Goal: Contribute content: Add original content to the website for others to see

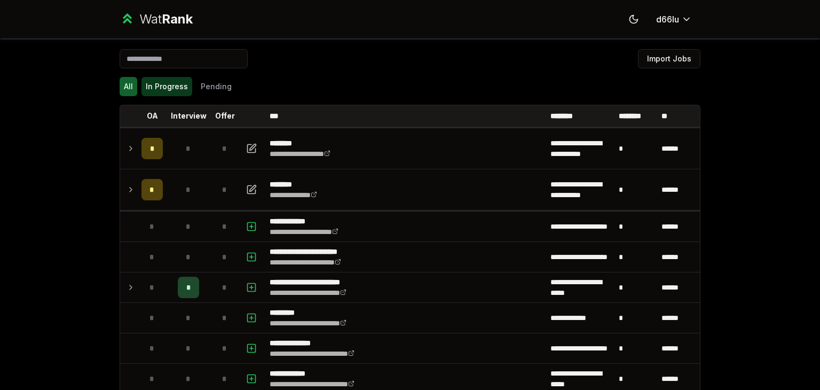
click at [184, 92] on button "In Progress" at bounding box center [166, 86] width 51 height 19
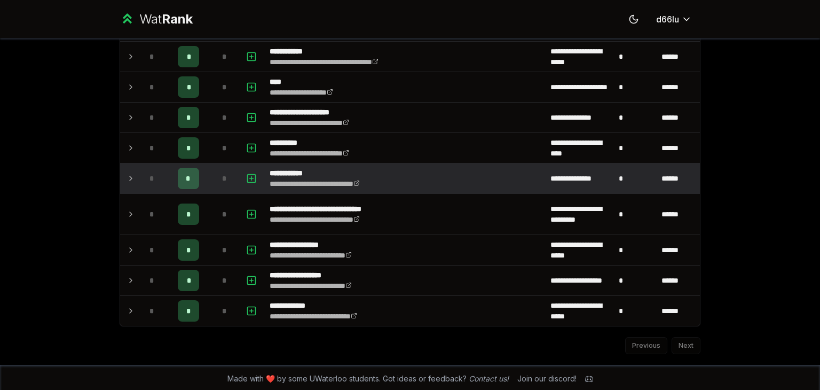
scroll to position [296, 0]
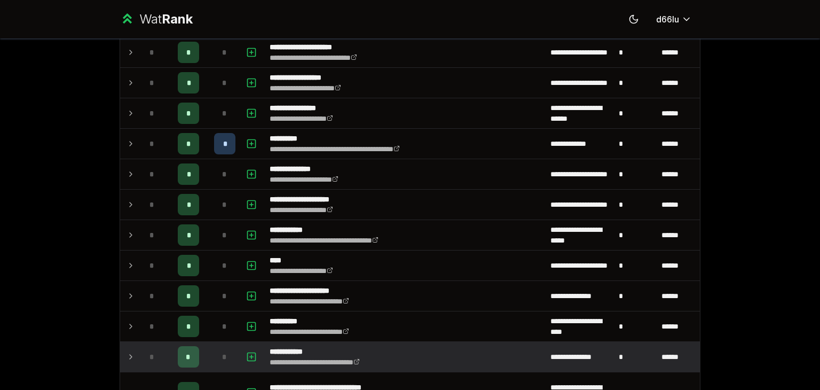
click at [120, 352] on td at bounding box center [128, 357] width 17 height 30
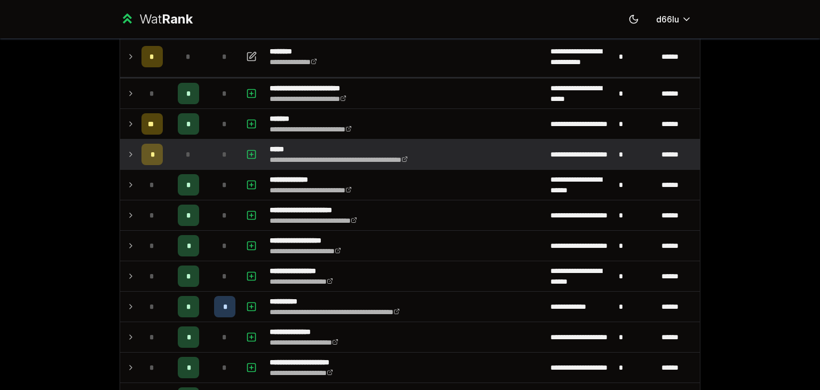
scroll to position [118, 0]
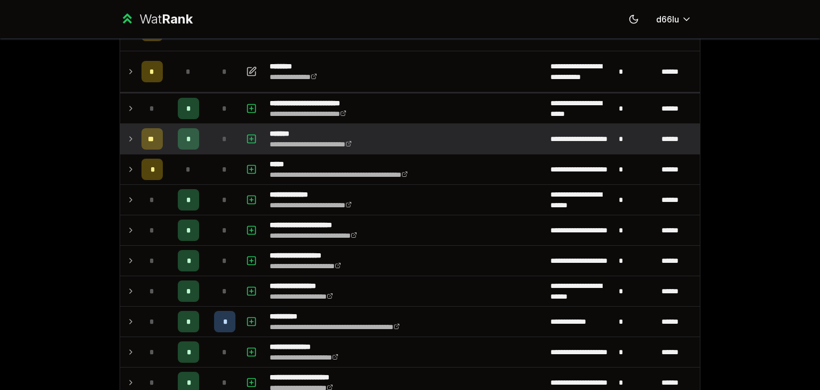
click at [157, 130] on div "**" at bounding box center [151, 138] width 21 height 21
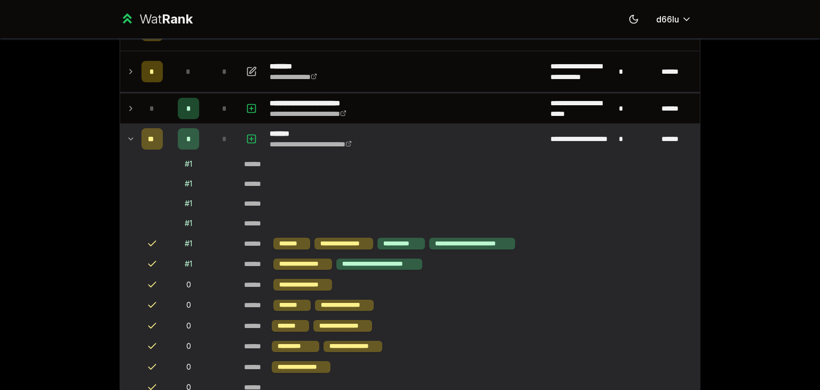
click at [157, 128] on div "**" at bounding box center [151, 138] width 21 height 21
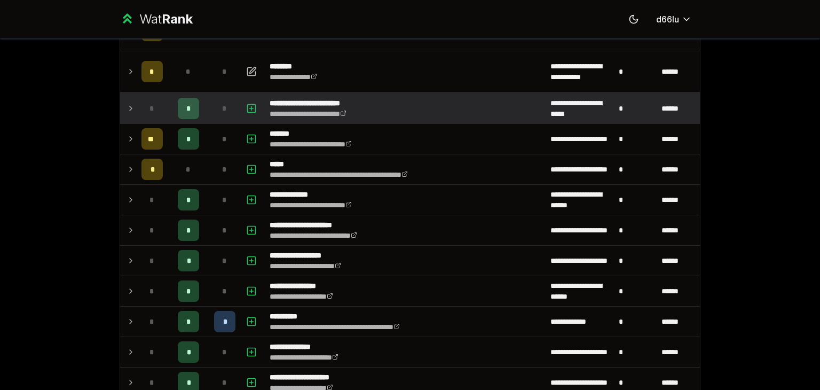
click at [162, 119] on td "*" at bounding box center [152, 108] width 30 height 30
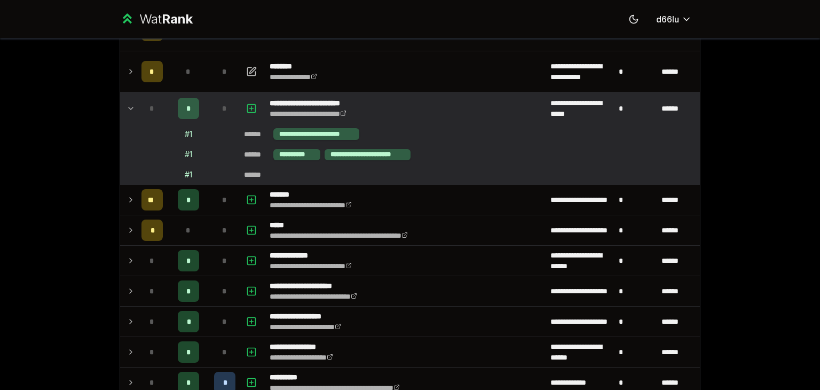
click at [158, 116] on td "*" at bounding box center [152, 108] width 30 height 30
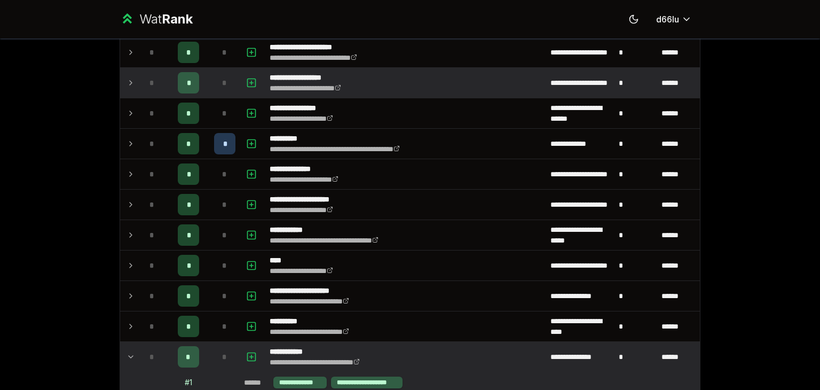
scroll to position [385, 0]
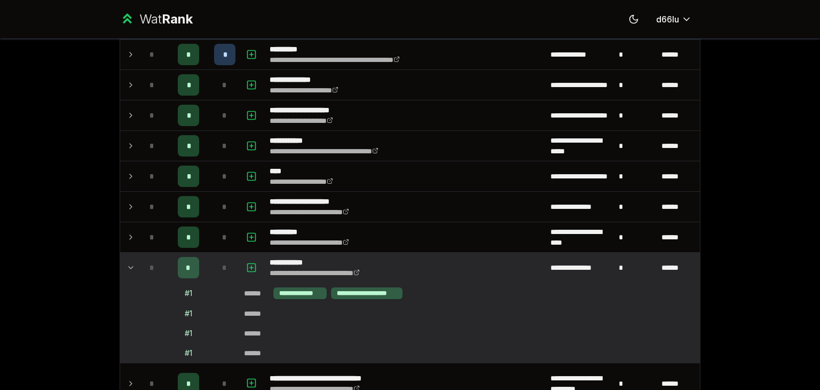
click at [181, 257] on div "*" at bounding box center [188, 267] width 21 height 21
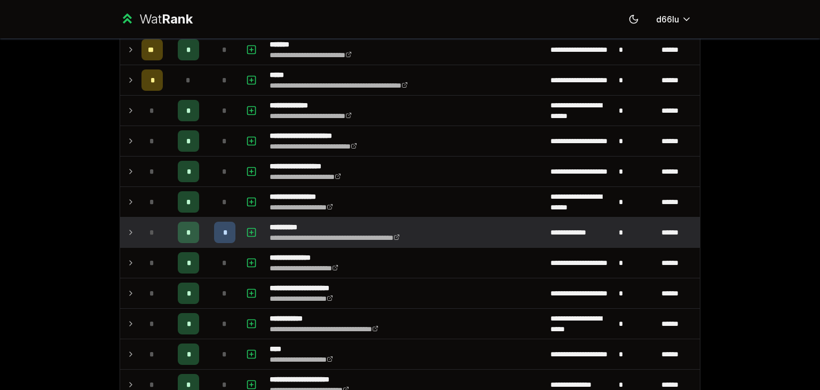
scroll to position [0, 0]
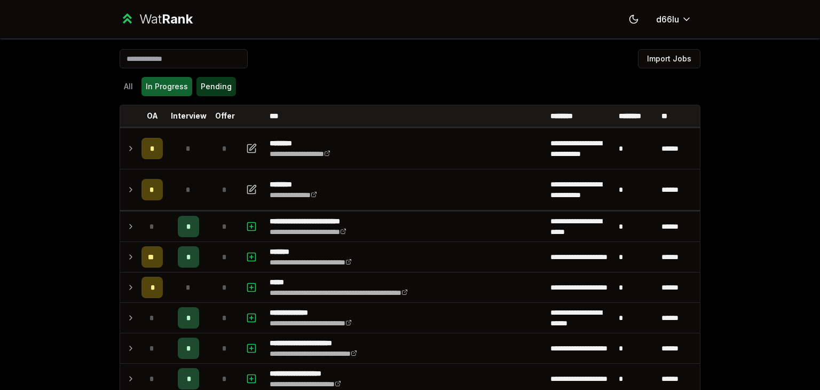
click at [203, 82] on button "Pending" at bounding box center [216, 86] width 40 height 19
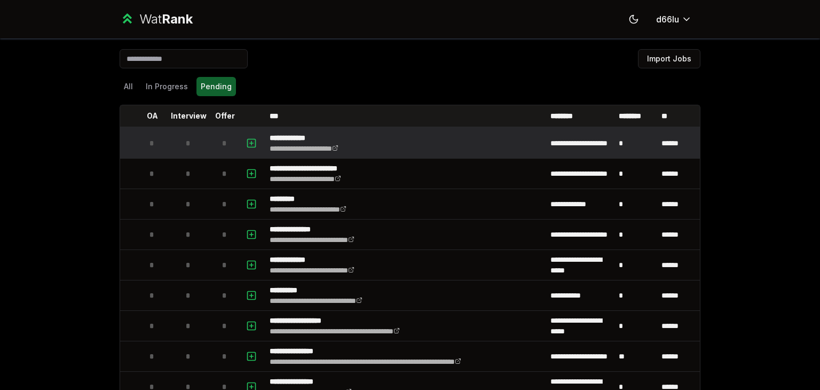
click at [178, 138] on div "*" at bounding box center [188, 142] width 21 height 21
click at [246, 141] on icon "button" at bounding box center [251, 143] width 11 height 13
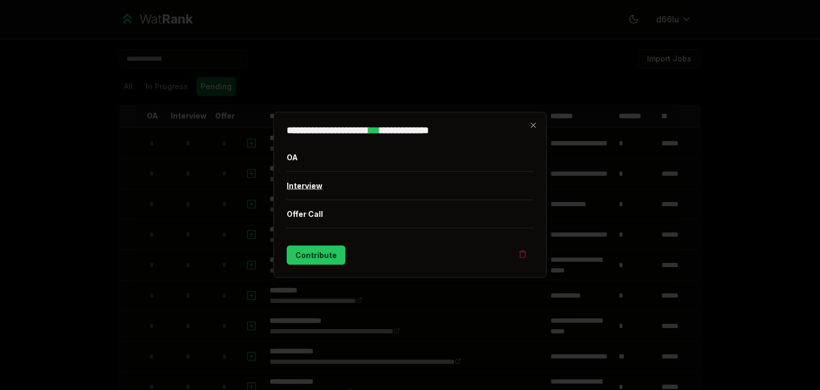
click at [322, 187] on button "Interview" at bounding box center [410, 186] width 247 height 28
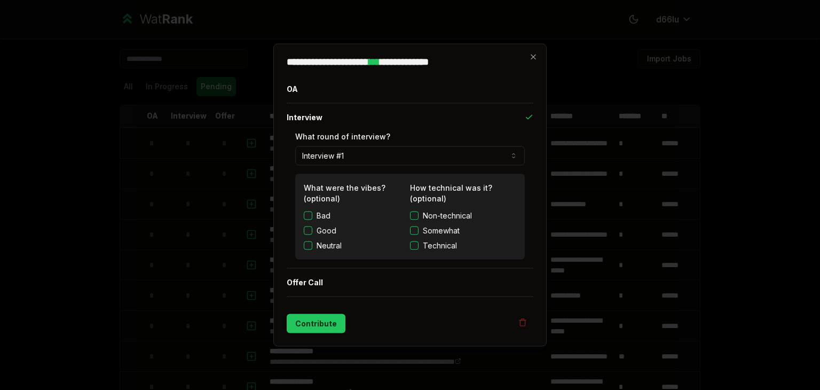
click at [199, 186] on div at bounding box center [410, 195] width 820 height 390
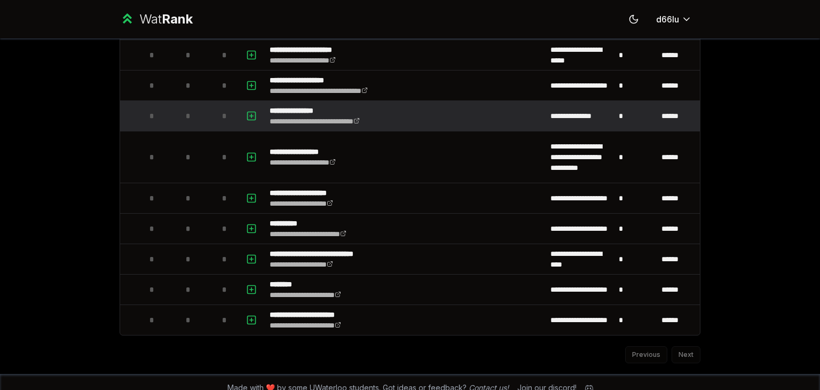
scroll to position [767, 0]
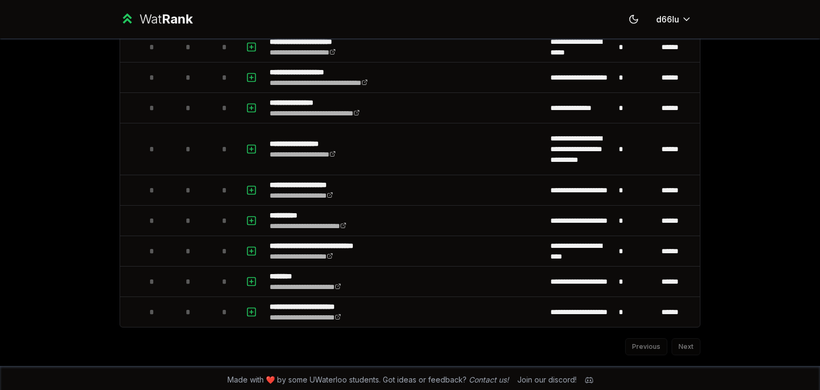
click at [681, 340] on div "Previous Next" at bounding box center [410, 341] width 581 height 28
click at [651, 346] on div "Previous Next" at bounding box center [410, 341] width 581 height 28
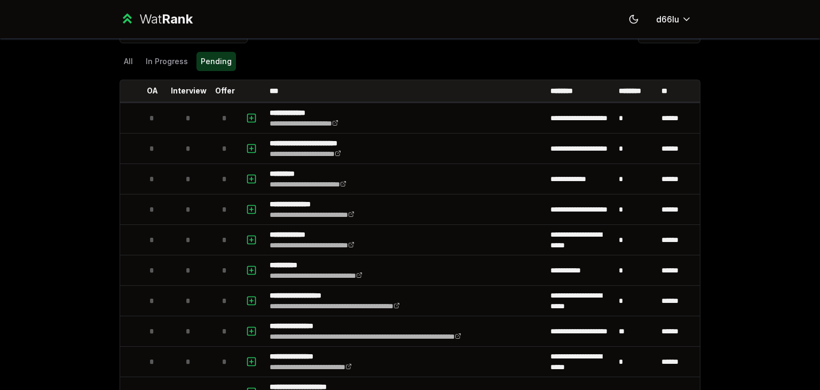
scroll to position [0, 0]
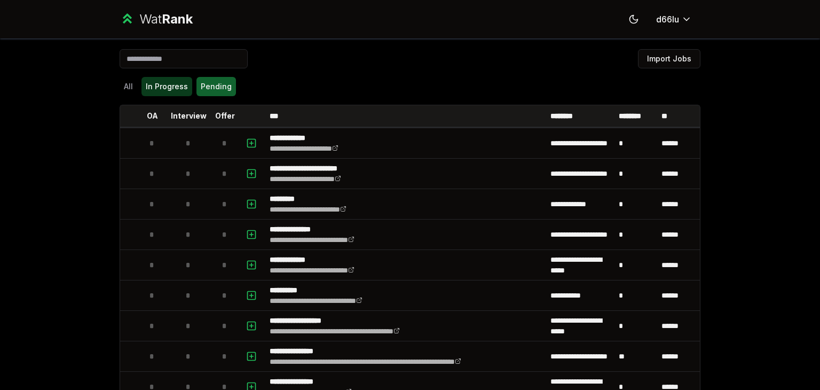
click at [167, 91] on button "In Progress" at bounding box center [166, 86] width 51 height 19
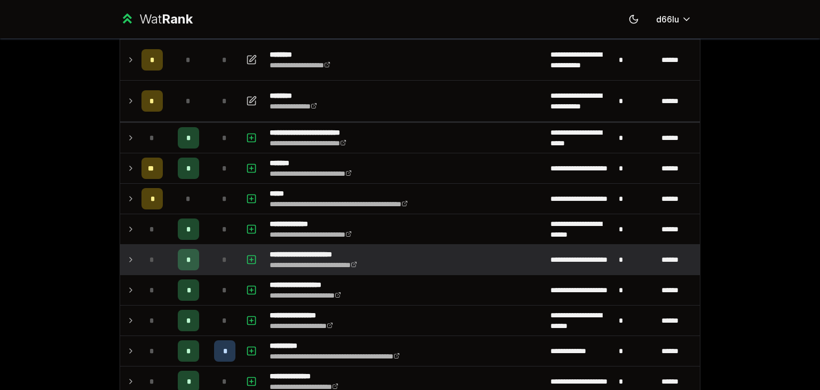
scroll to position [178, 0]
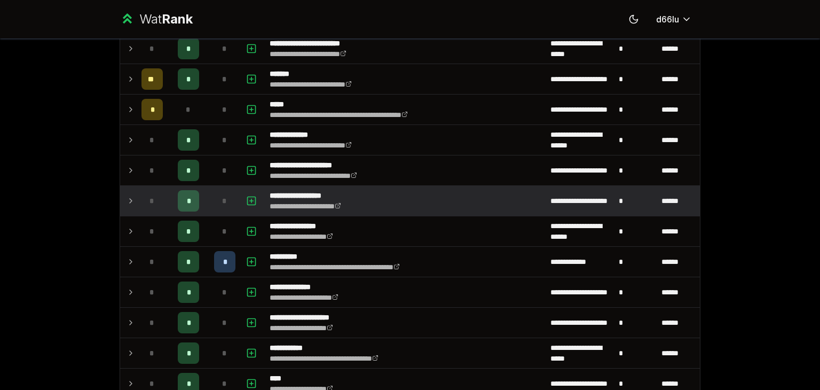
click at [222, 207] on div "*" at bounding box center [224, 200] width 21 height 21
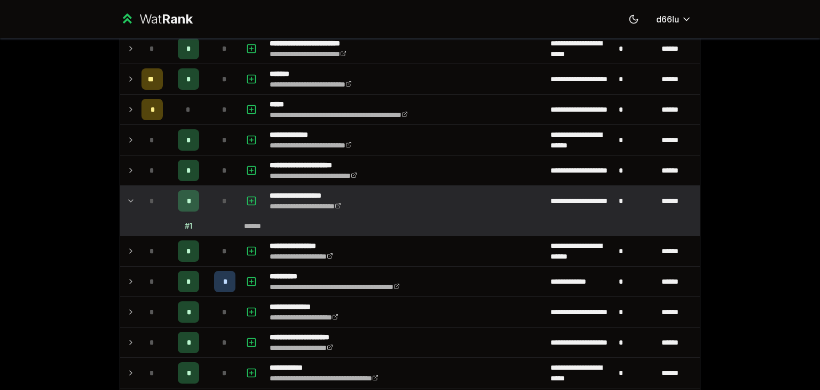
click at [188, 224] on td "# 1" at bounding box center [188, 225] width 43 height 19
click at [240, 198] on td at bounding box center [253, 201] width 26 height 30
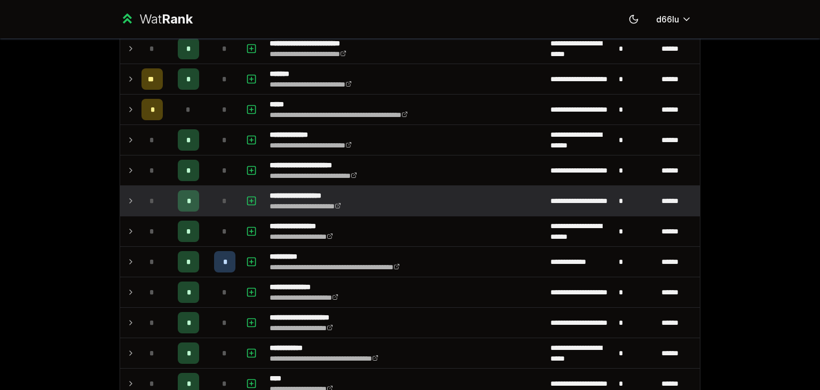
click at [231, 201] on div "*" at bounding box center [224, 200] width 21 height 21
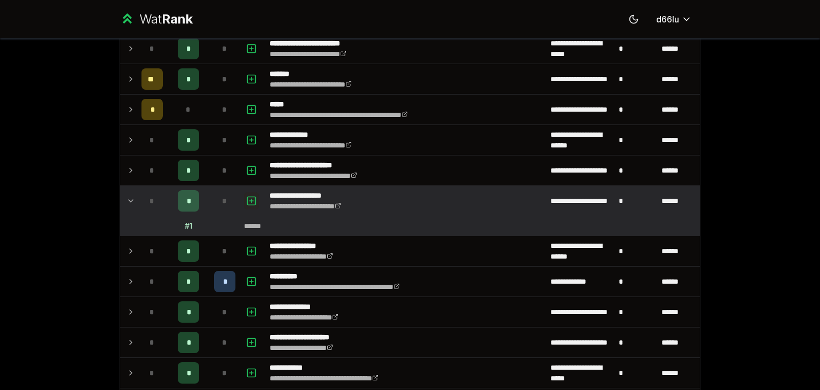
click at [252, 199] on button "button" at bounding box center [251, 200] width 15 height 17
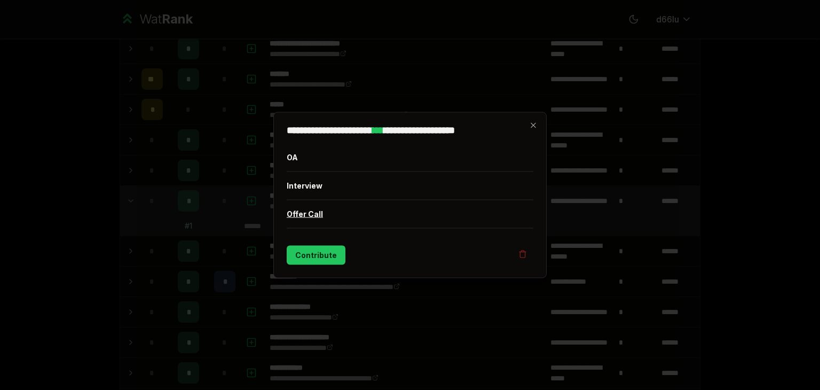
click at [328, 223] on button "Offer Call" at bounding box center [410, 214] width 247 height 28
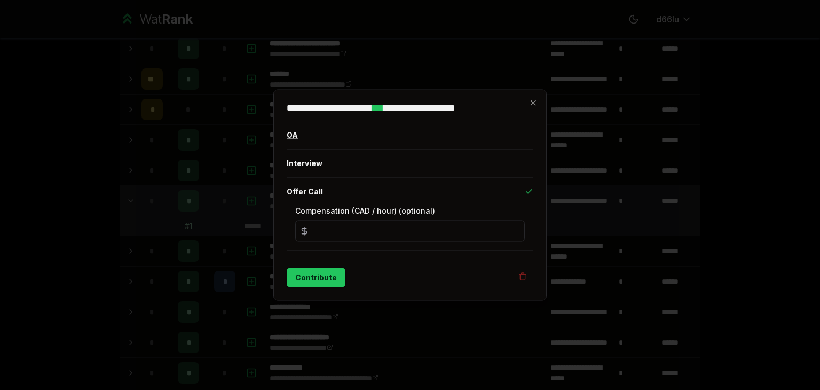
click at [326, 143] on button "OA" at bounding box center [410, 135] width 247 height 28
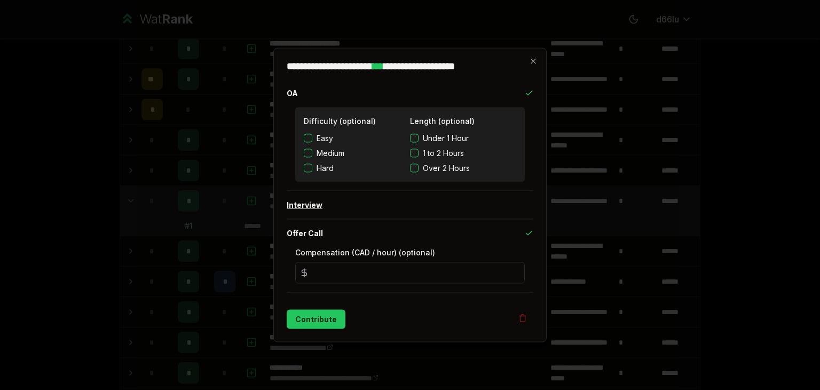
click at [328, 216] on button "Interview" at bounding box center [410, 205] width 247 height 28
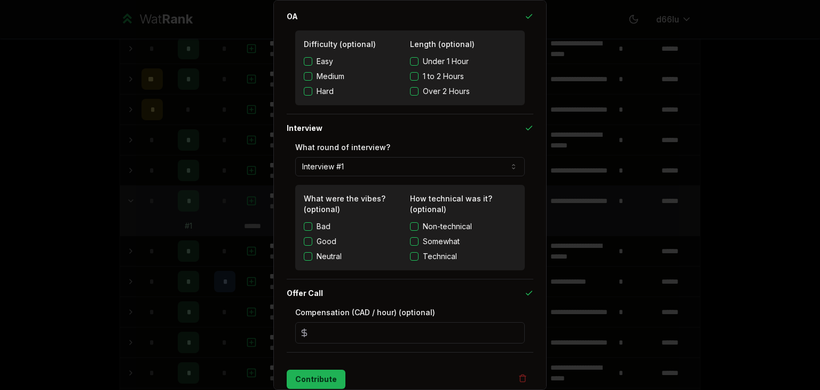
scroll to position [41, 0]
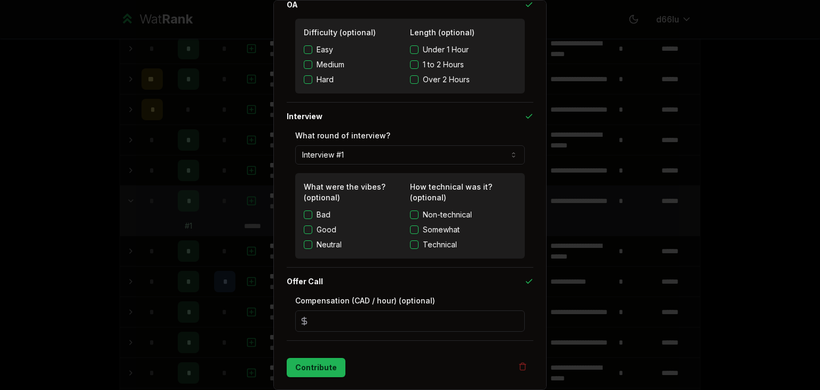
click at [316, 363] on button "Contribute" at bounding box center [316, 367] width 59 height 19
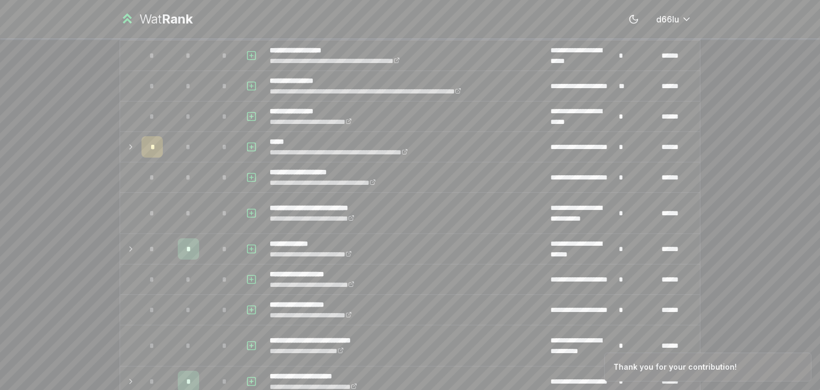
scroll to position [0, 0]
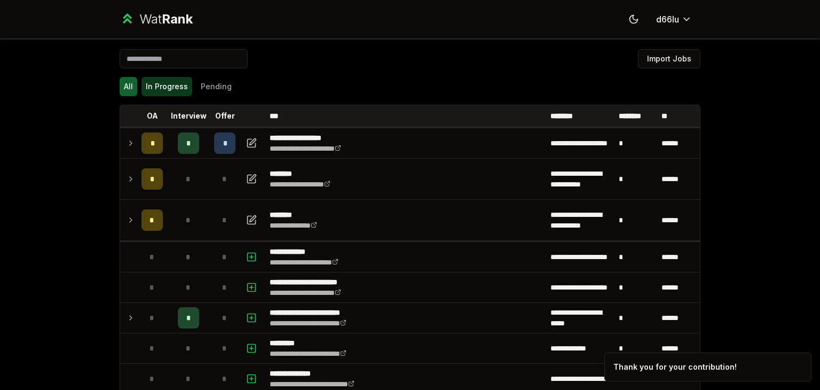
click at [172, 80] on button "In Progress" at bounding box center [166, 86] width 51 height 19
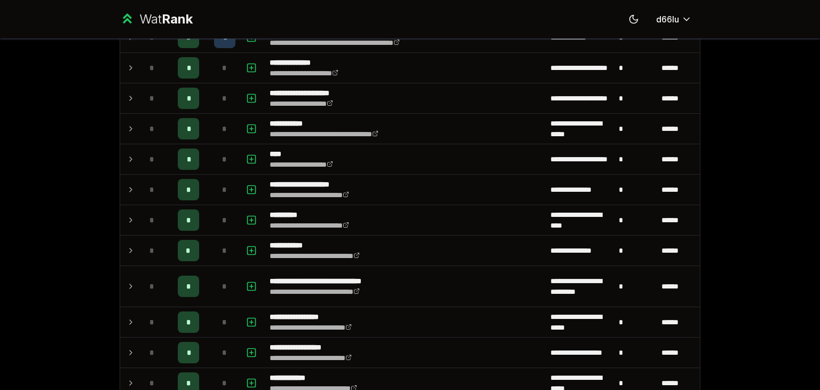
scroll to position [474, 0]
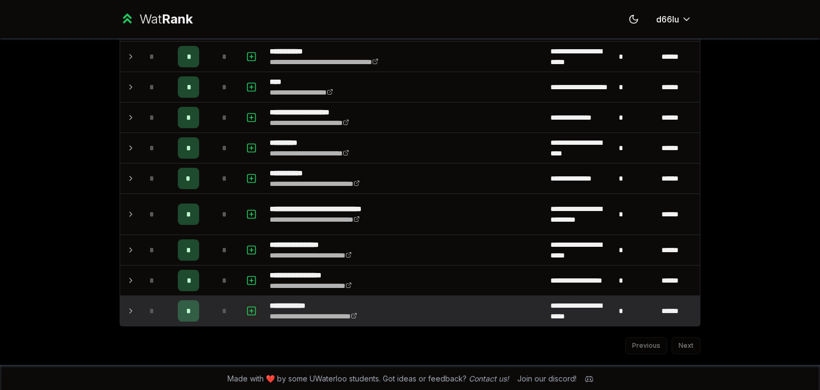
click at [246, 306] on icon "button" at bounding box center [251, 310] width 11 height 13
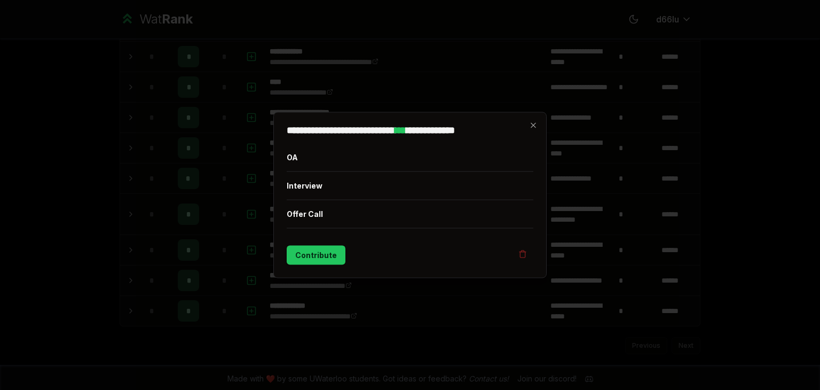
click at [242, 302] on div at bounding box center [410, 195] width 820 height 390
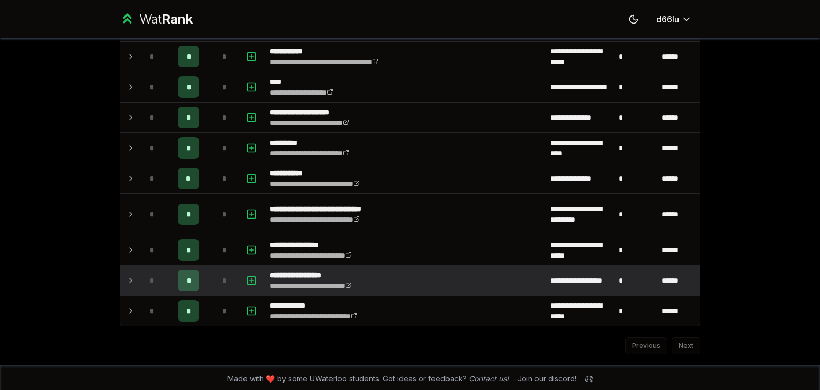
click at [152, 278] on div "*" at bounding box center [151, 280] width 21 height 21
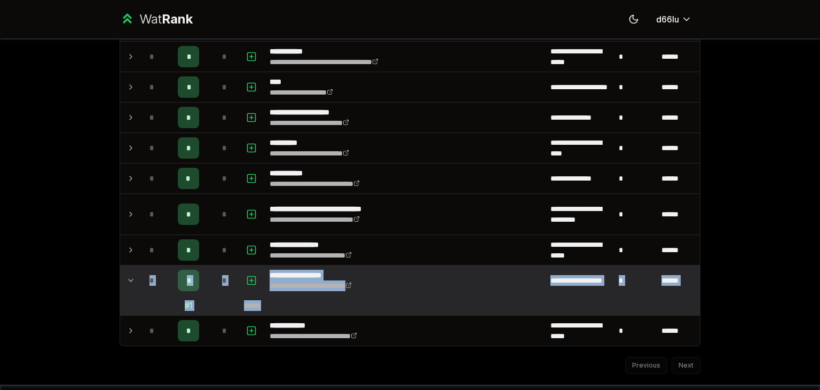
drag, startPoint x: 278, startPoint y: 306, endPoint x: 128, endPoint y: 274, distance: 152.9
click at [417, 290] on td "**********" at bounding box center [405, 280] width 281 height 30
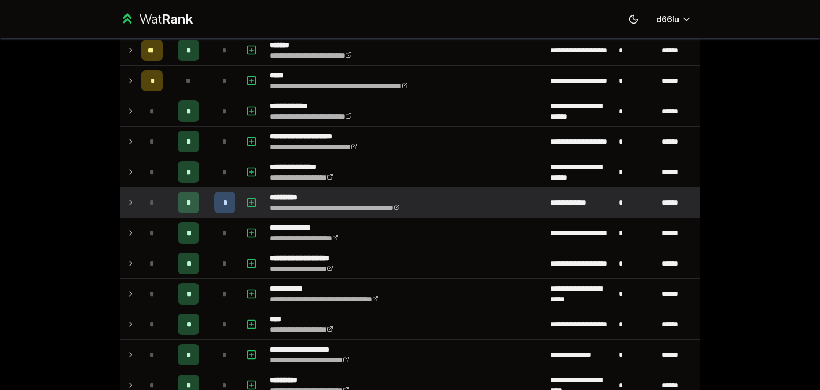
scroll to position [207, 0]
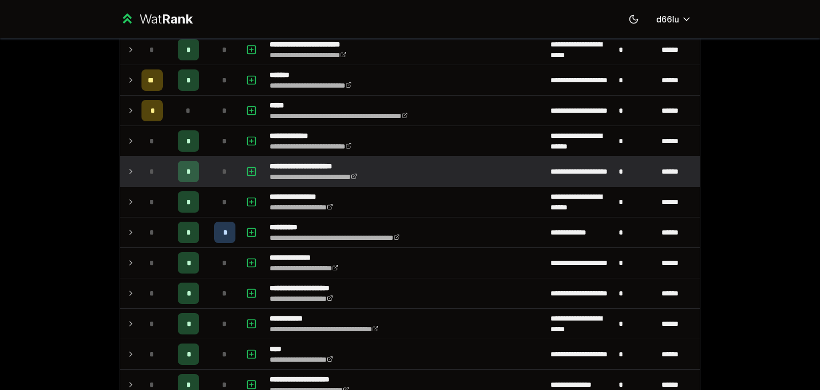
click at [210, 163] on td "*" at bounding box center [225, 171] width 30 height 30
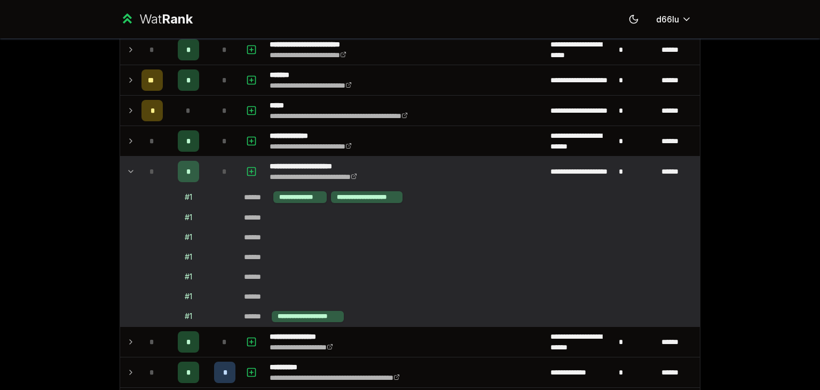
click at [210, 163] on td "*" at bounding box center [225, 171] width 30 height 30
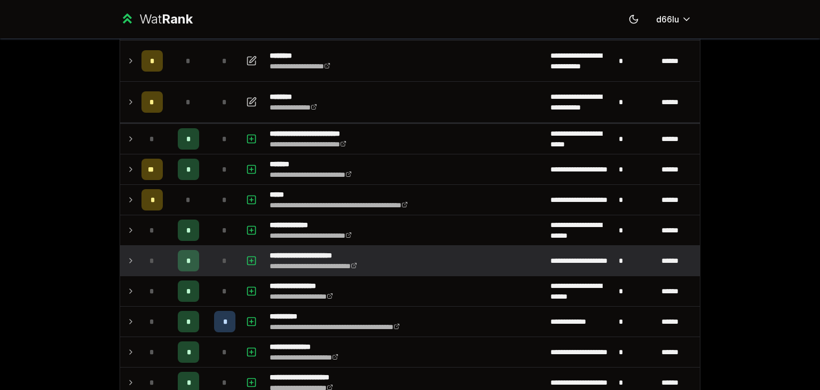
scroll to position [29, 0]
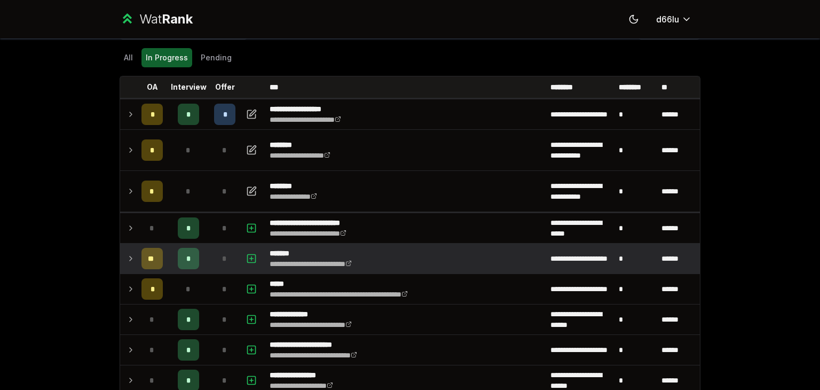
click at [224, 256] on div "*" at bounding box center [224, 258] width 21 height 21
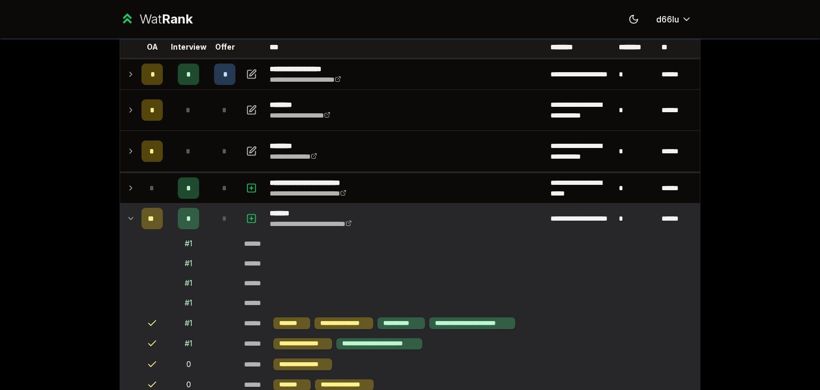
scroll to position [0, 0]
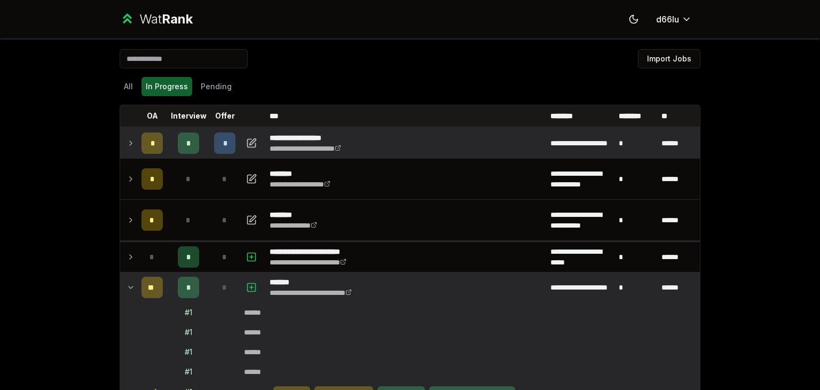
click at [210, 147] on td "*" at bounding box center [225, 143] width 30 height 30
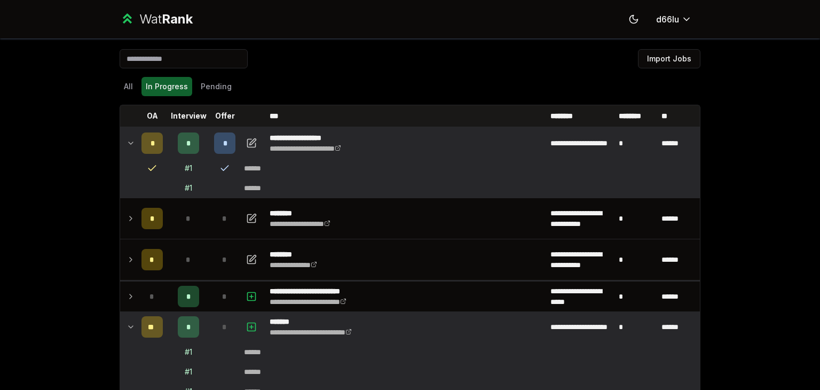
click at [227, 316] on div "*" at bounding box center [224, 326] width 21 height 21
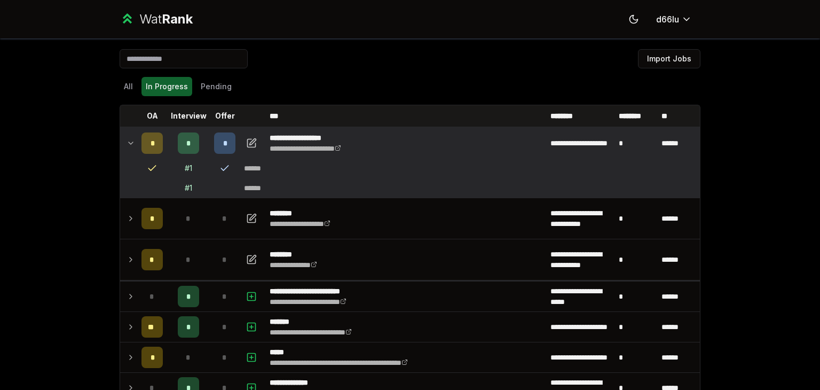
click at [147, 166] on icon at bounding box center [152, 168] width 11 height 11
click at [248, 141] on icon "button" at bounding box center [251, 143] width 11 height 13
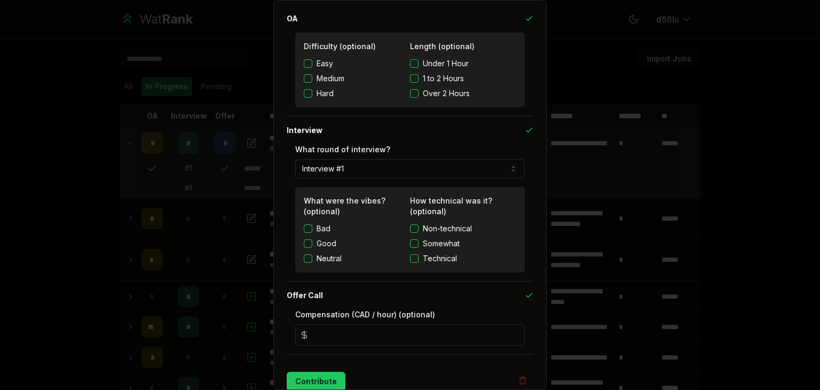
scroll to position [41, 0]
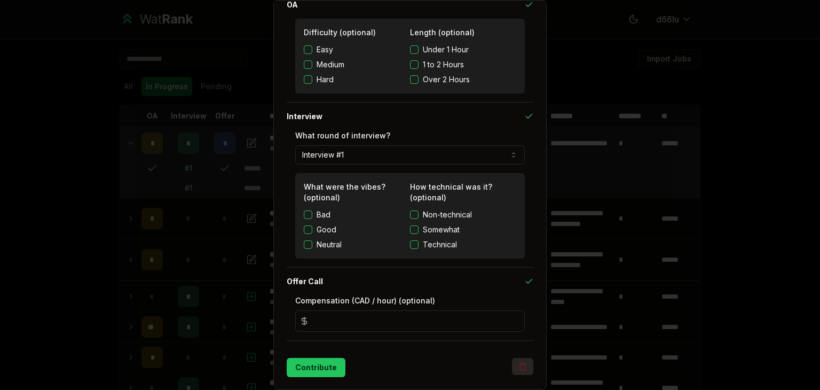
click at [520, 366] on icon "button" at bounding box center [522, 367] width 5 height 6
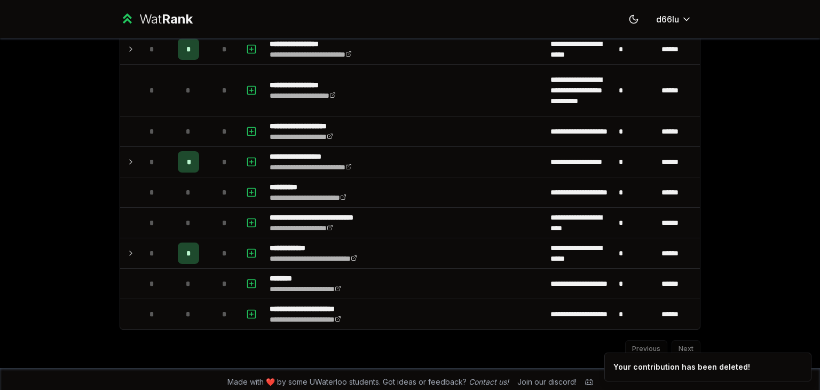
scroll to position [1348, 0]
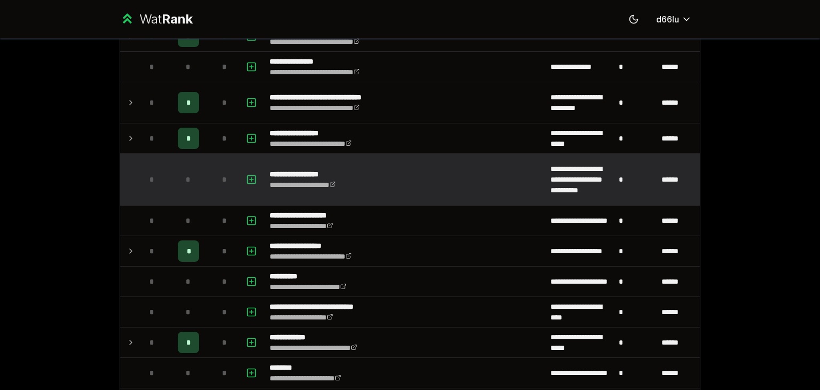
click at [196, 176] on td "*" at bounding box center [188, 179] width 43 height 51
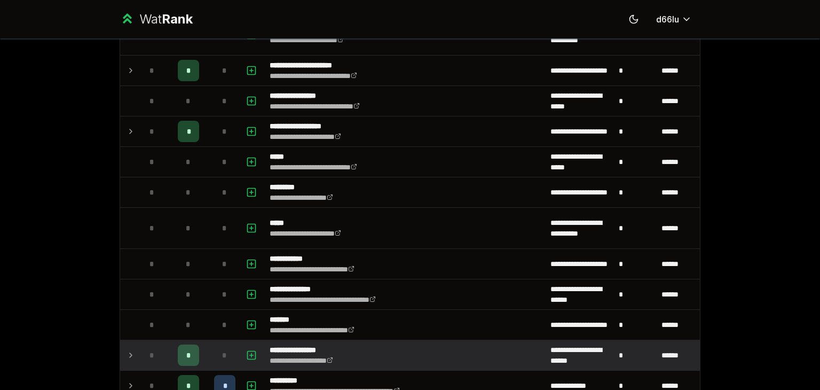
scroll to position [0, 0]
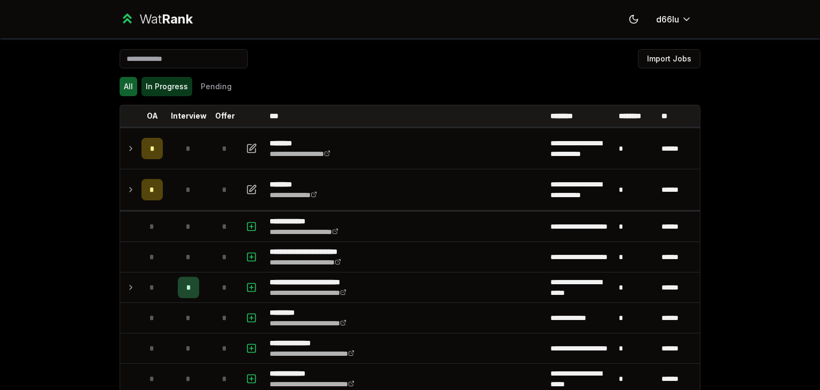
click at [159, 91] on button "In Progress" at bounding box center [166, 86] width 51 height 19
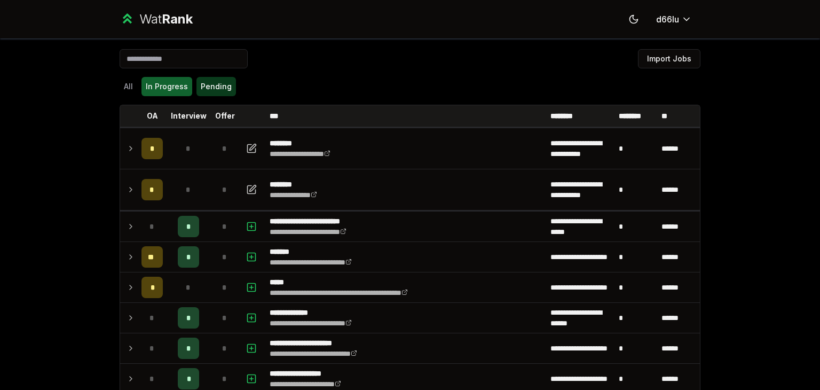
click at [214, 89] on button "Pending" at bounding box center [216, 86] width 40 height 19
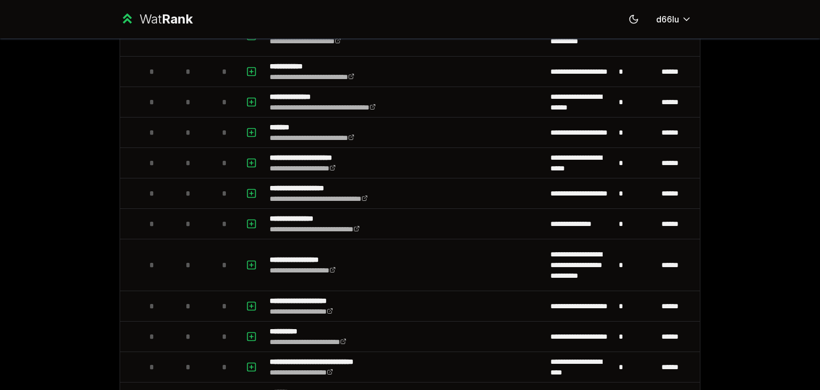
scroll to position [767, 0]
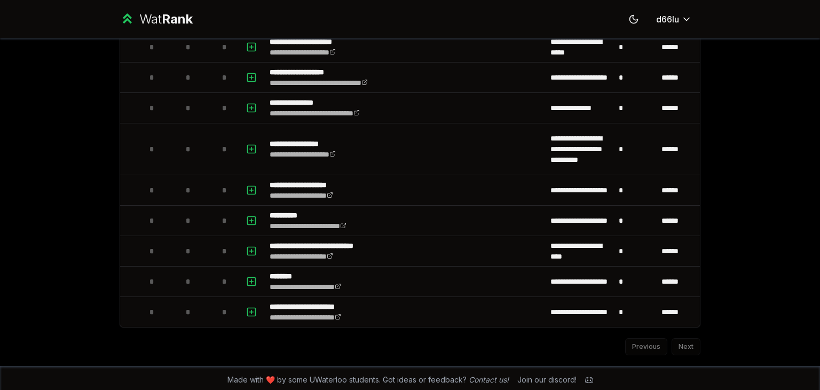
click at [685, 343] on div "Previous Next" at bounding box center [410, 341] width 581 height 28
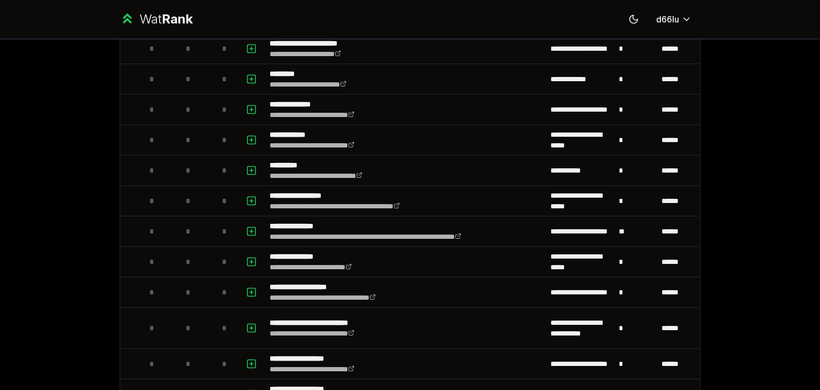
scroll to position [0, 0]
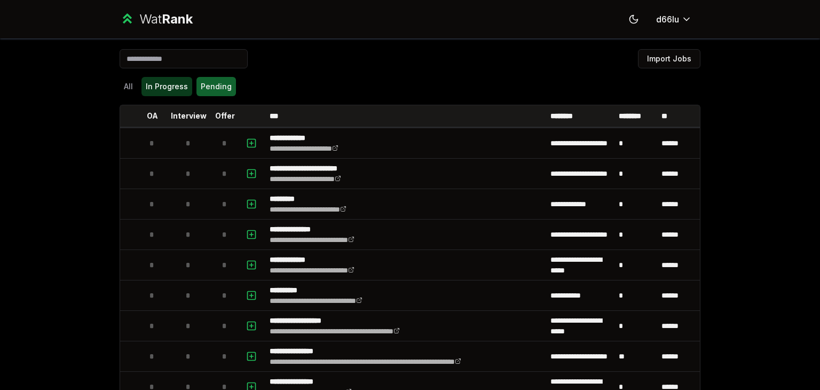
click at [171, 83] on button "In Progress" at bounding box center [166, 86] width 51 height 19
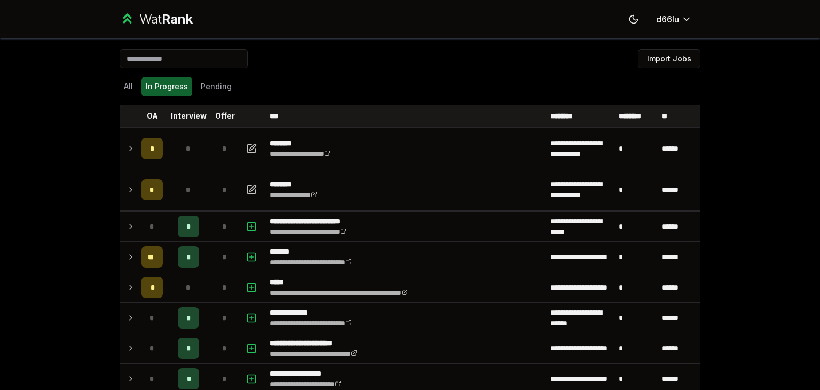
scroll to position [474, 0]
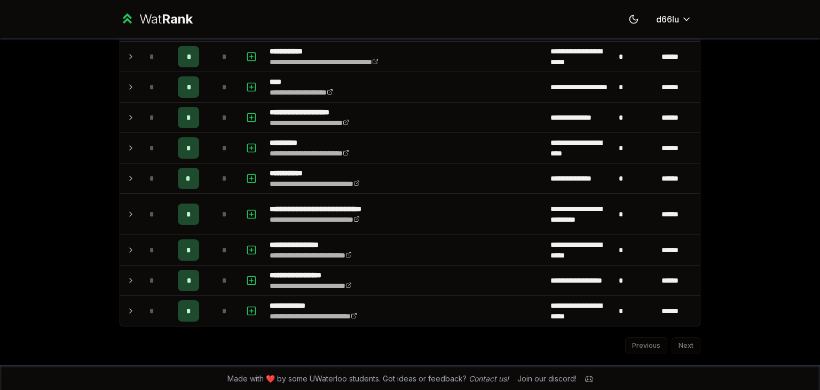
click at [683, 344] on div "Previous Next" at bounding box center [410, 340] width 581 height 28
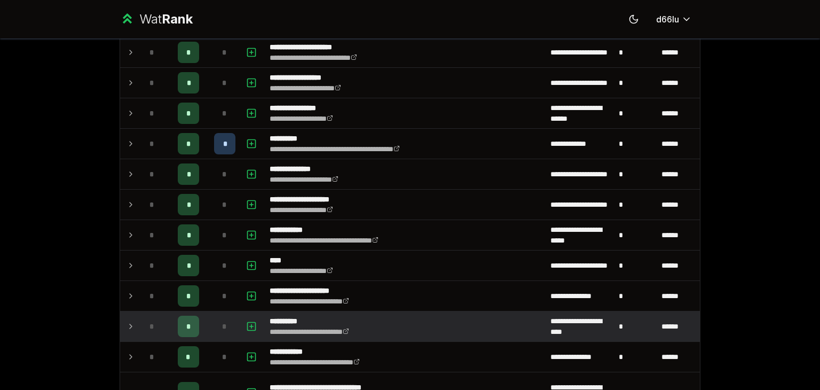
scroll to position [385, 0]
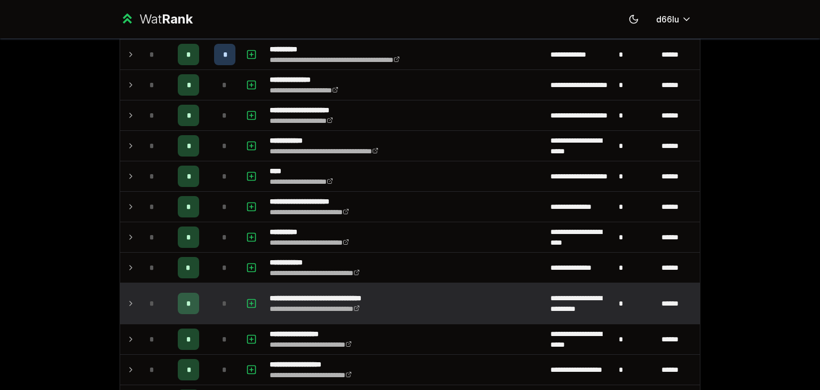
click at [222, 299] on span "*" at bounding box center [224, 303] width 5 height 11
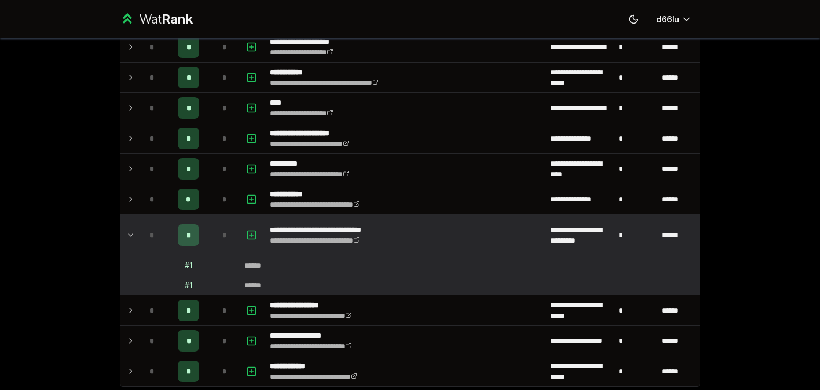
scroll to position [474, 0]
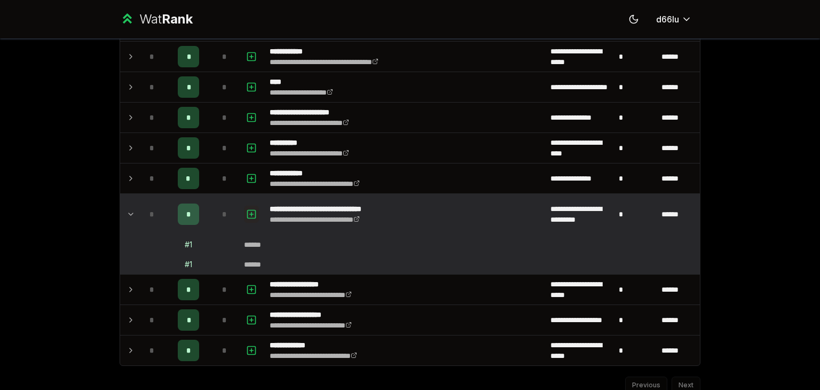
click at [251, 211] on rect "button" at bounding box center [252, 214] width 8 height 8
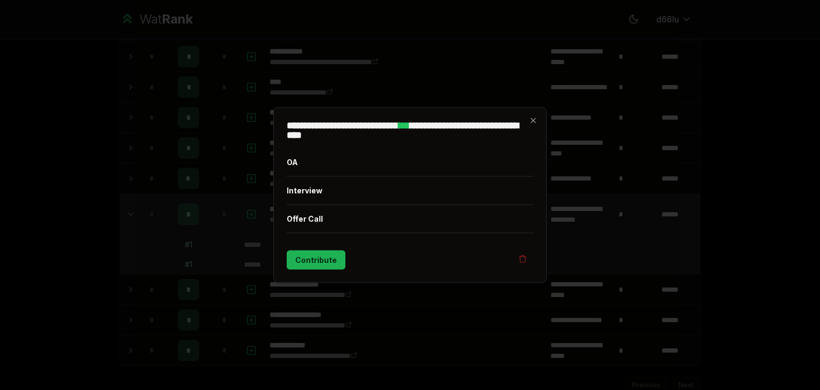
click at [314, 261] on button "Contribute" at bounding box center [316, 259] width 59 height 19
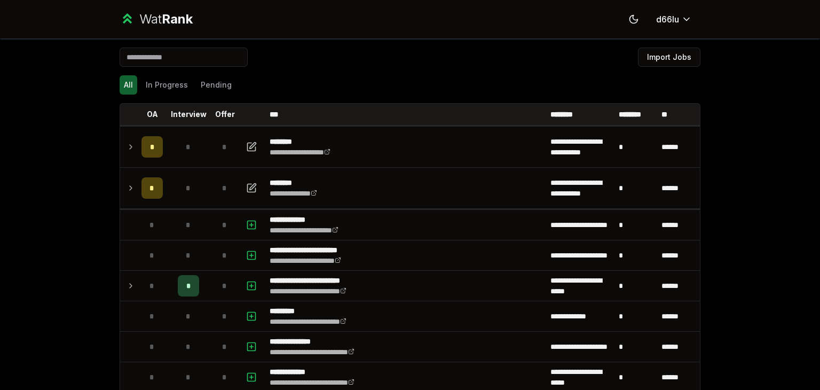
scroll to position [0, 0]
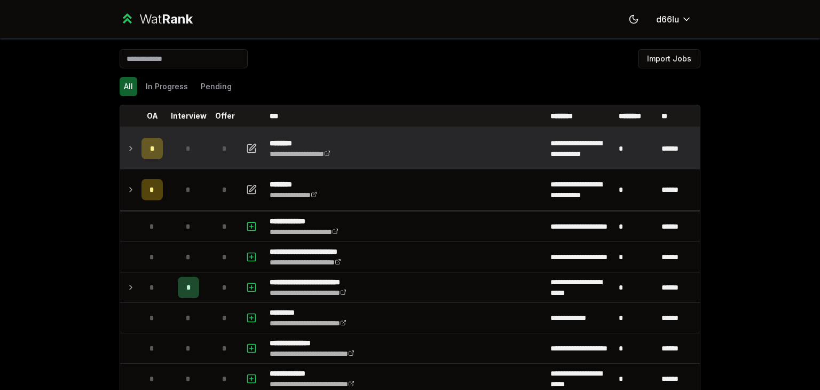
click at [168, 147] on td "*" at bounding box center [188, 148] width 43 height 41
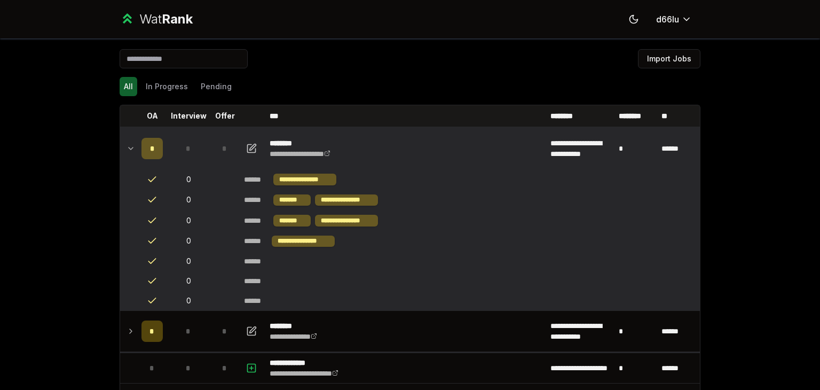
click at [169, 148] on td "*" at bounding box center [188, 148] width 43 height 41
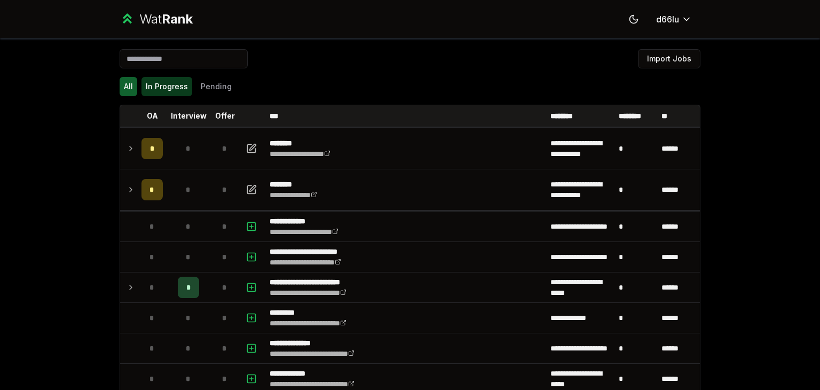
click at [162, 91] on button "In Progress" at bounding box center [166, 86] width 51 height 19
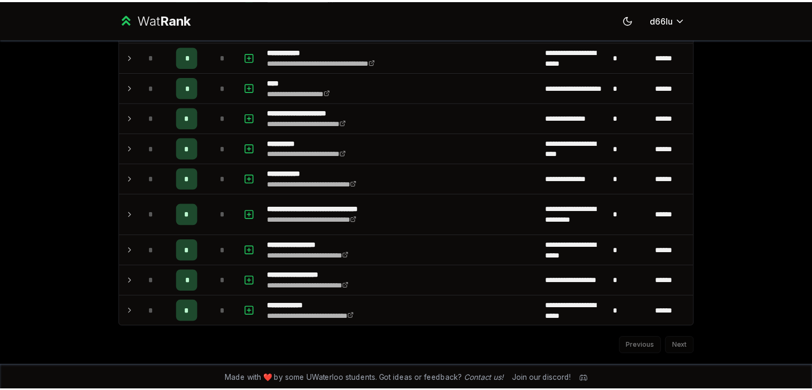
scroll to position [66, 0]
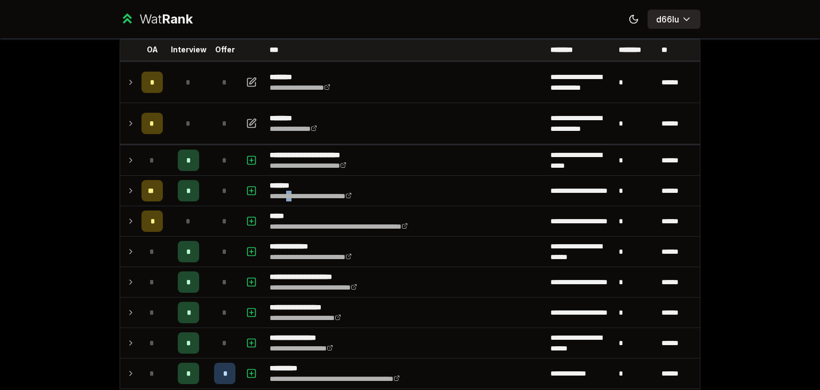
click at [662, 21] on html "**********" at bounding box center [410, 195] width 820 height 390
click at [632, 19] on icon at bounding box center [633, 19] width 10 height 10
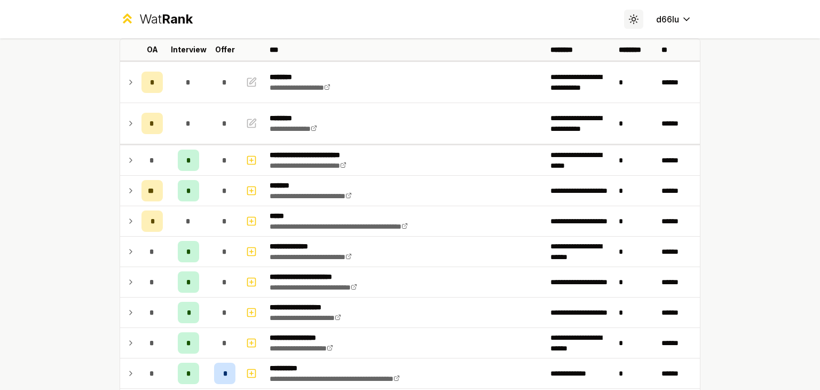
click at [632, 19] on icon at bounding box center [633, 19] width 10 height 10
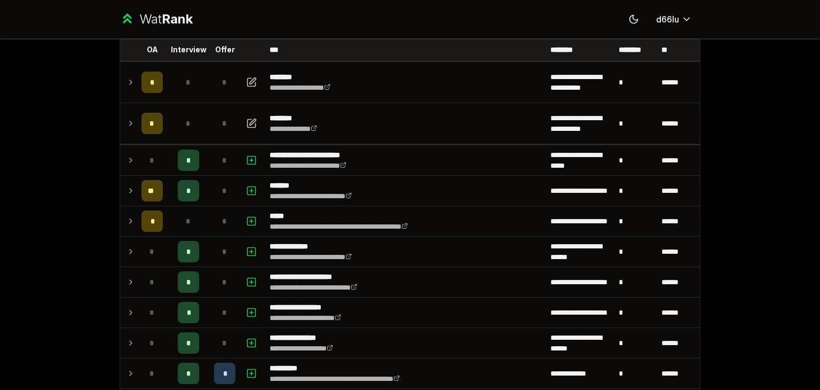
click at [127, 15] on icon at bounding box center [127, 18] width 15 height 15
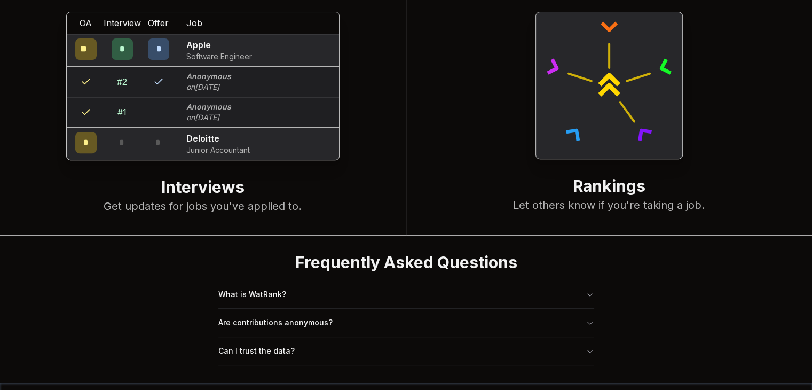
scroll to position [410, 0]
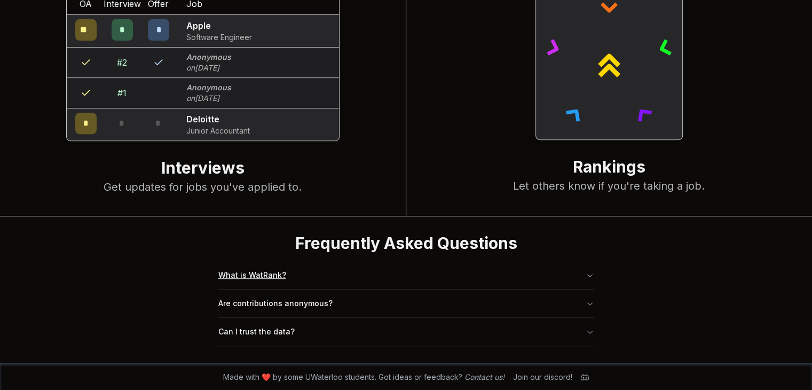
click at [307, 283] on button "What is WatRank?" at bounding box center [406, 275] width 376 height 28
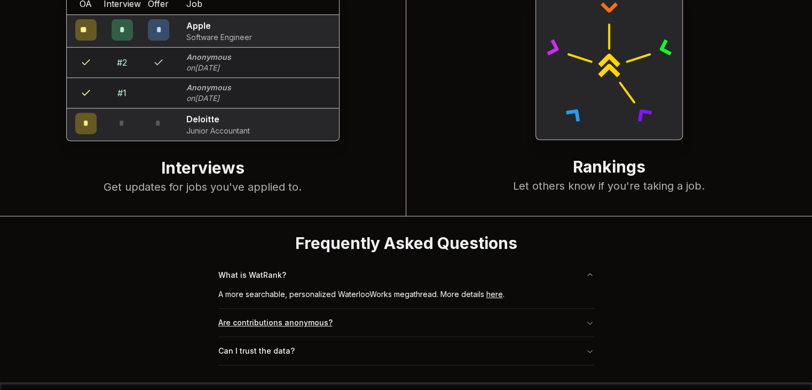
click at [281, 320] on button "Are contributions anonymous?" at bounding box center [406, 323] width 376 height 28
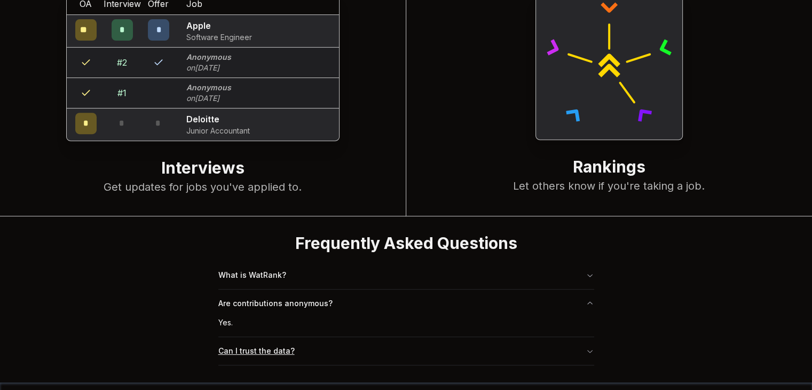
drag, startPoint x: 285, startPoint y: 335, endPoint x: 282, endPoint y: 342, distance: 7.4
click at [284, 337] on button "Can I trust the data?" at bounding box center [406, 351] width 376 height 28
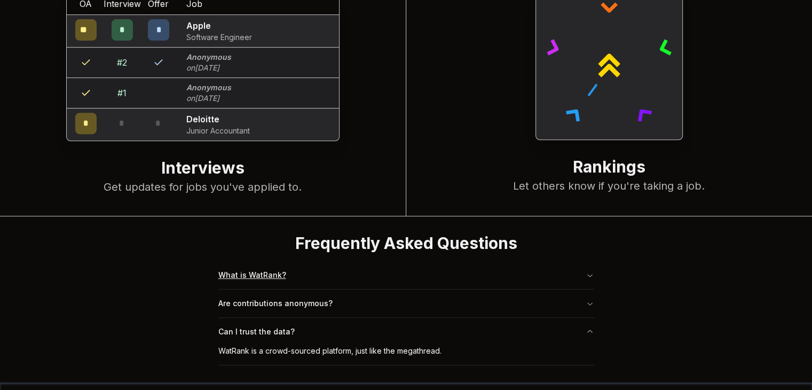
scroll to position [232, 0]
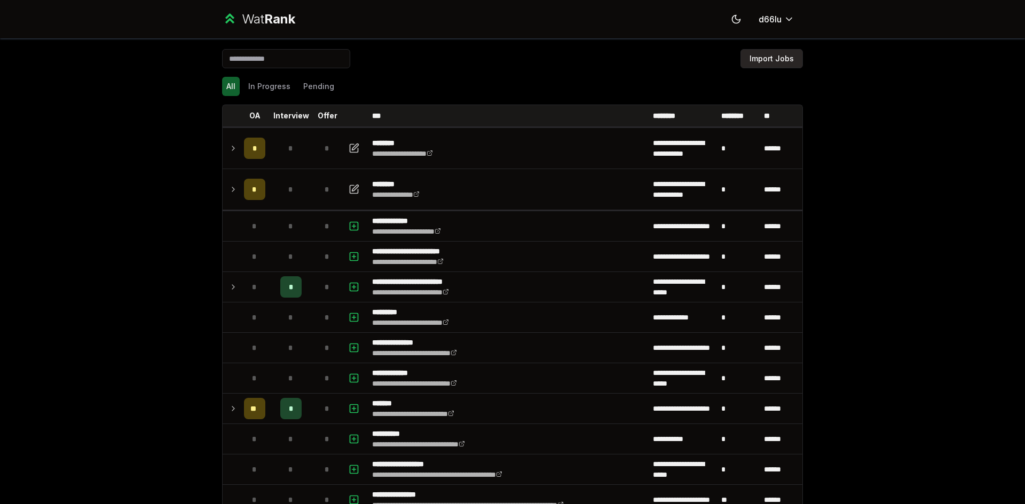
click at [755, 58] on button "Import Jobs" at bounding box center [771, 58] width 62 height 19
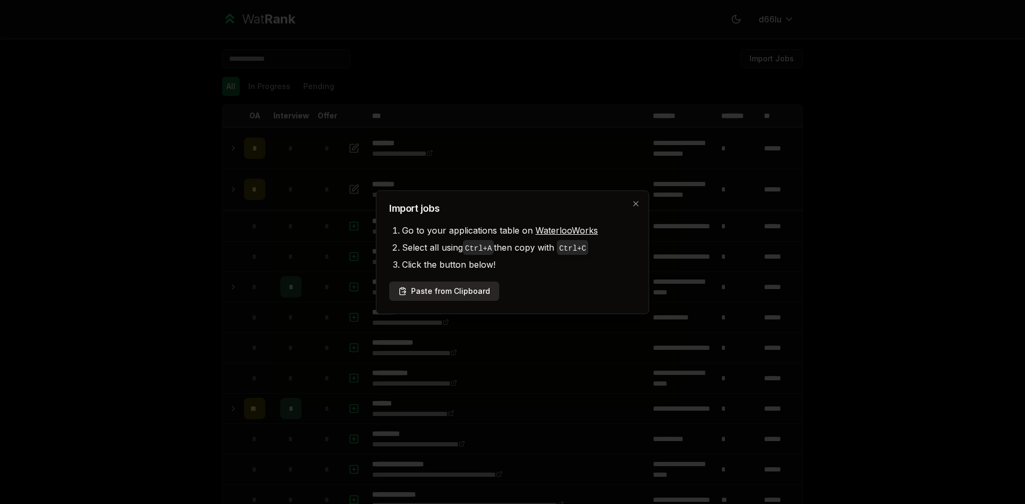
click at [450, 291] on button "Paste from Clipboard" at bounding box center [444, 291] width 110 height 19
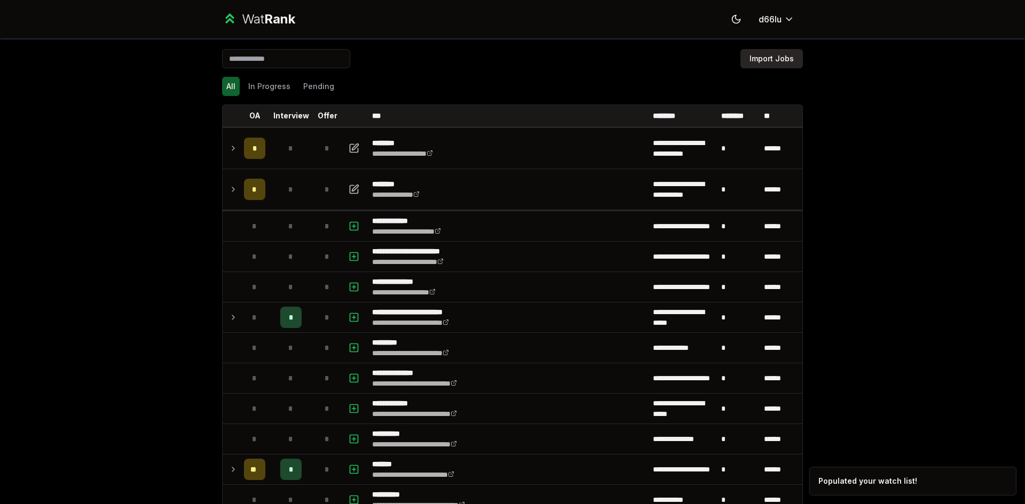
click at [758, 59] on button "Import Jobs" at bounding box center [771, 58] width 62 height 19
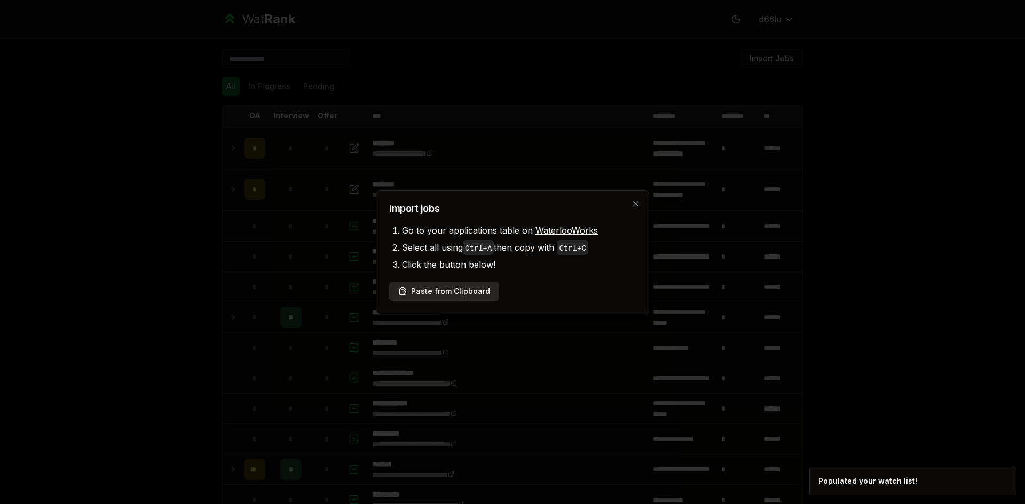
click at [467, 293] on button "Paste from Clipboard" at bounding box center [444, 291] width 110 height 19
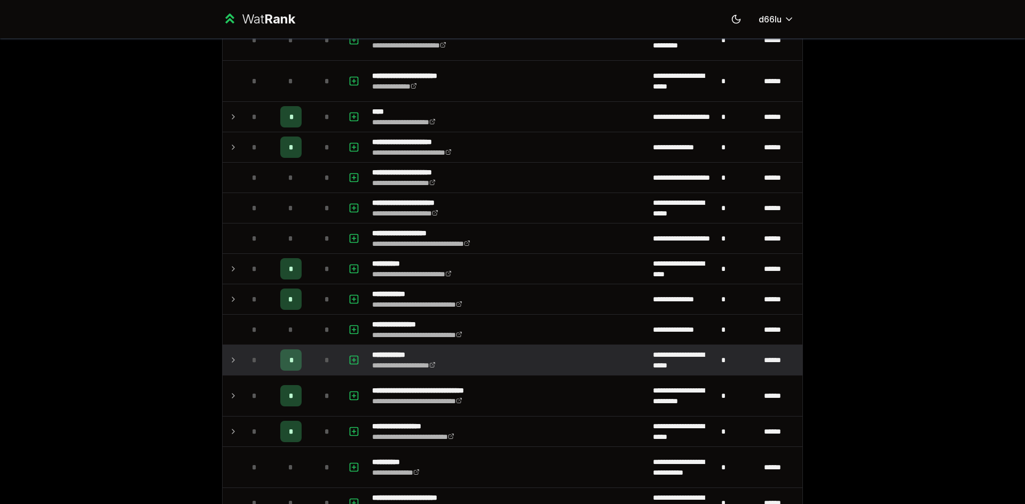
scroll to position [1436, 0]
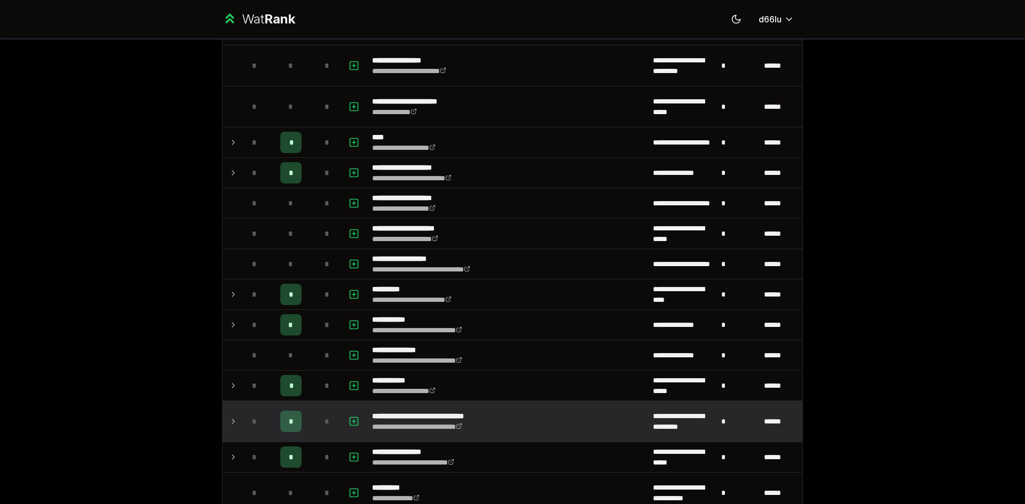
click at [312, 423] on td "*" at bounding box center [327, 421] width 30 height 41
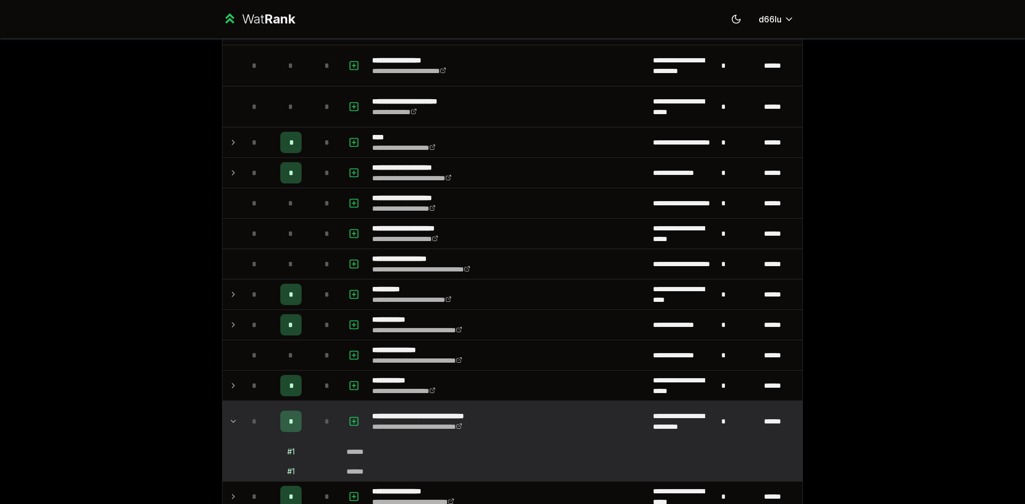
click at [312, 423] on td "*" at bounding box center [327, 421] width 30 height 41
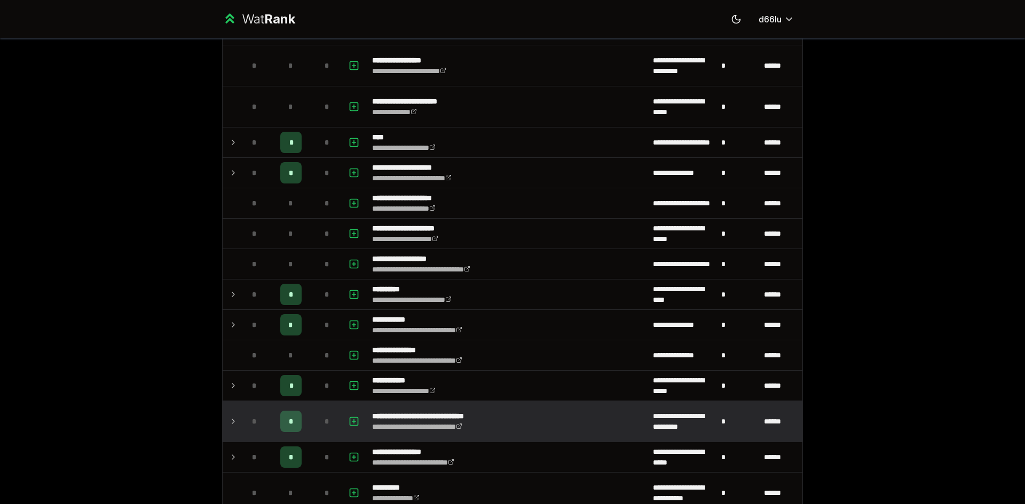
click at [301, 414] on td "*" at bounding box center [291, 421] width 43 height 41
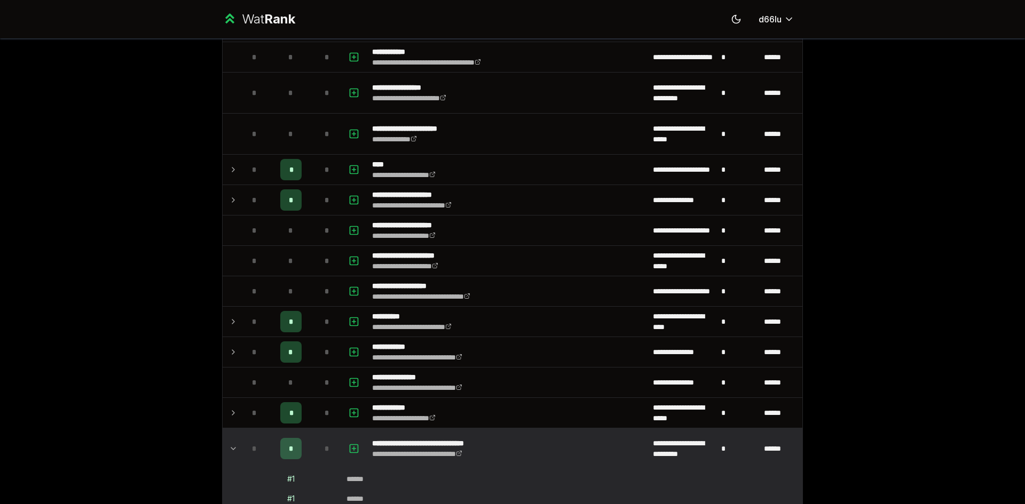
scroll to position [1614, 0]
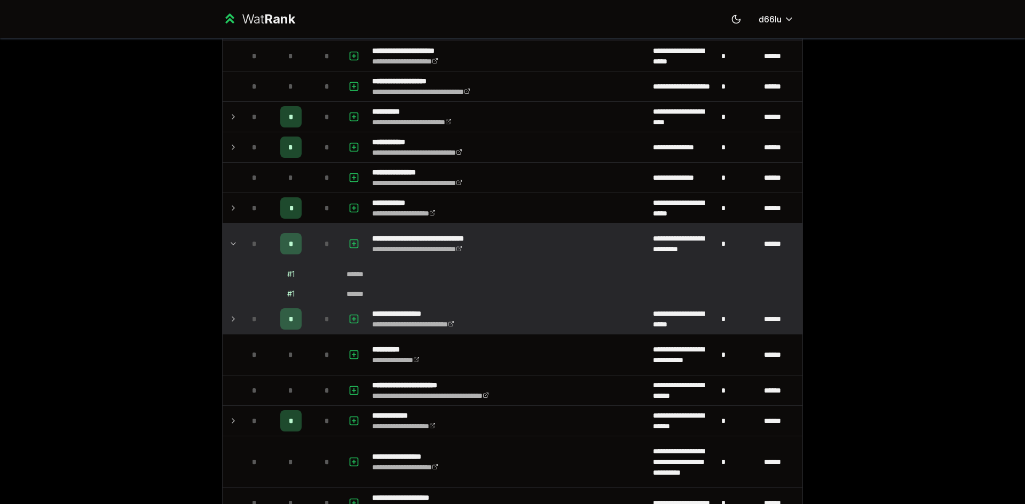
click at [400, 312] on p "**********" at bounding box center [425, 314] width 107 height 11
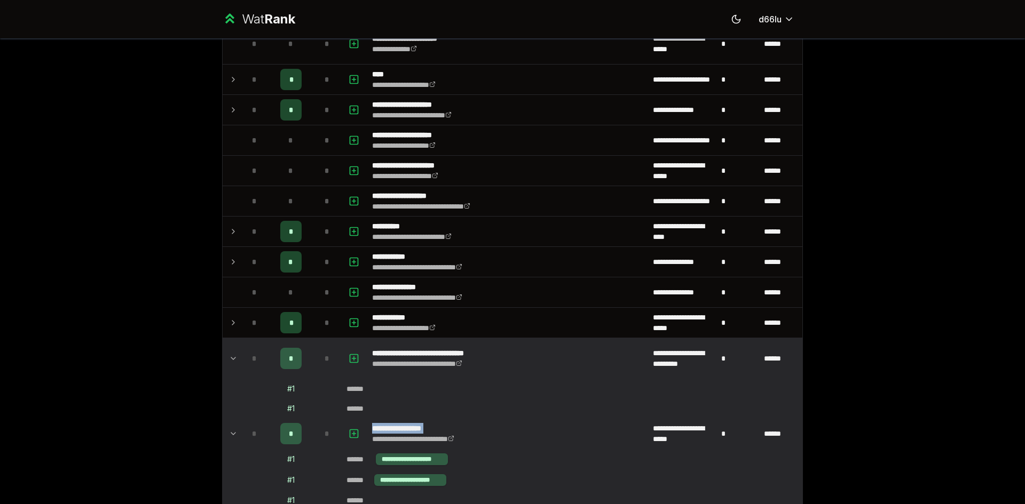
scroll to position [1526, 0]
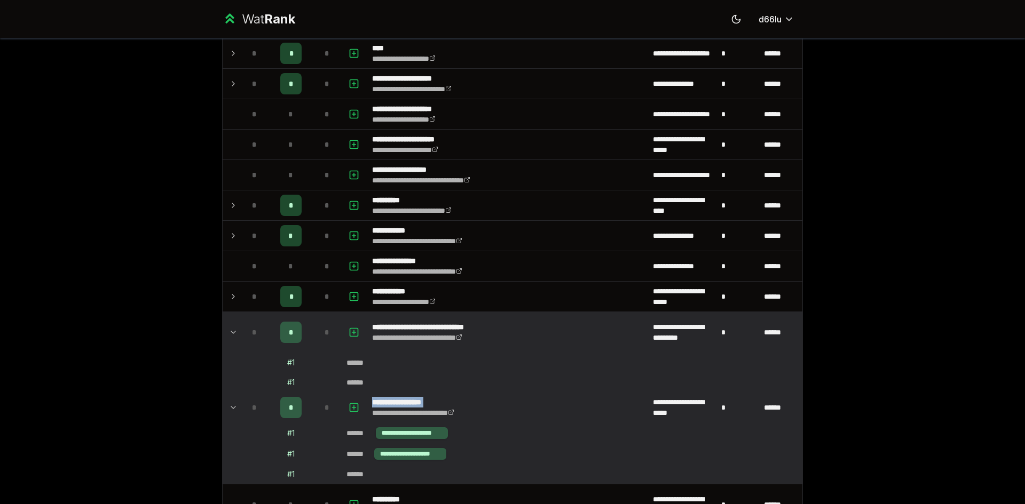
click at [485, 404] on td "**********" at bounding box center [508, 408] width 281 height 30
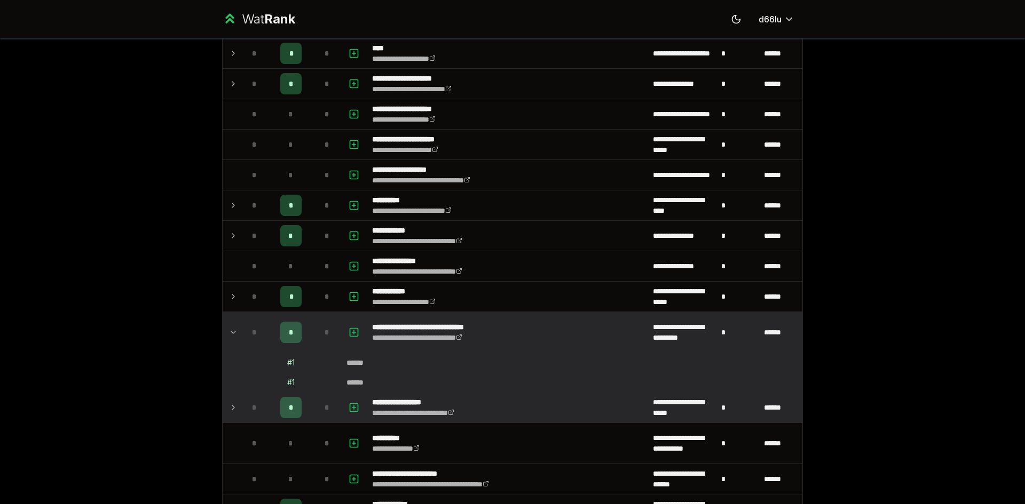
click at [485, 404] on td "**********" at bounding box center [508, 408] width 281 height 30
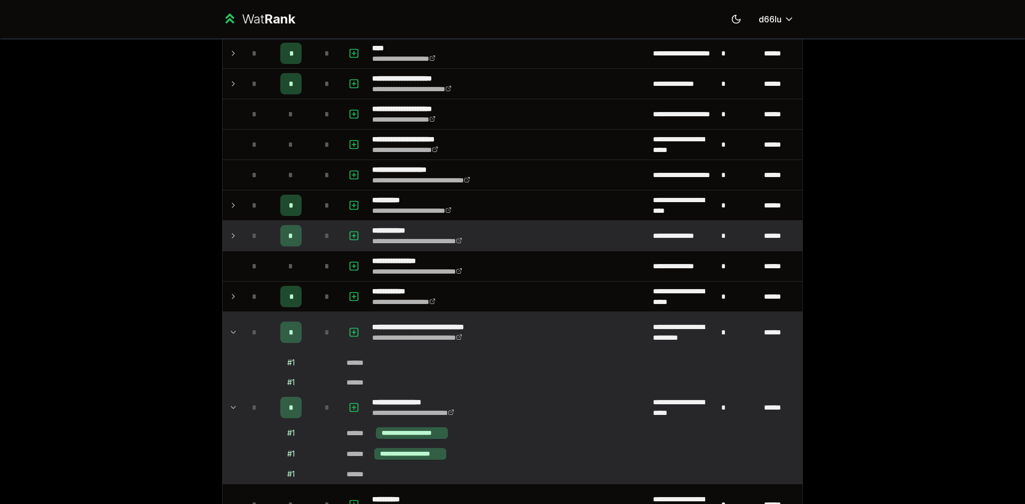
click at [495, 236] on td "**********" at bounding box center [508, 236] width 281 height 30
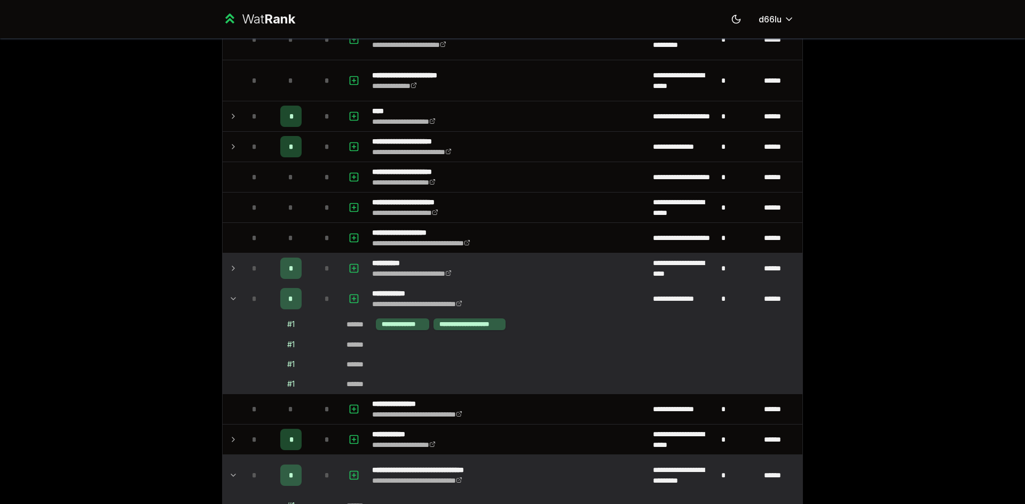
scroll to position [1436, 0]
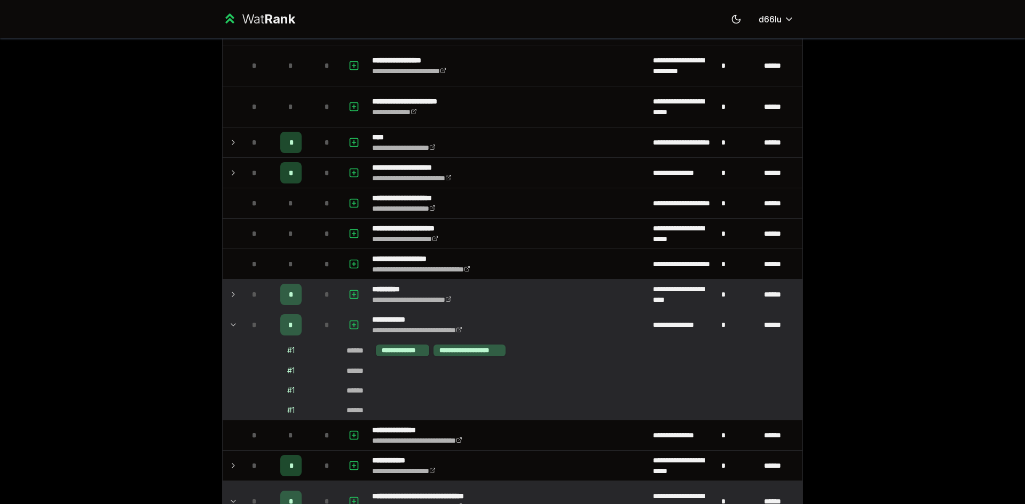
click at [488, 287] on td "**********" at bounding box center [508, 295] width 281 height 30
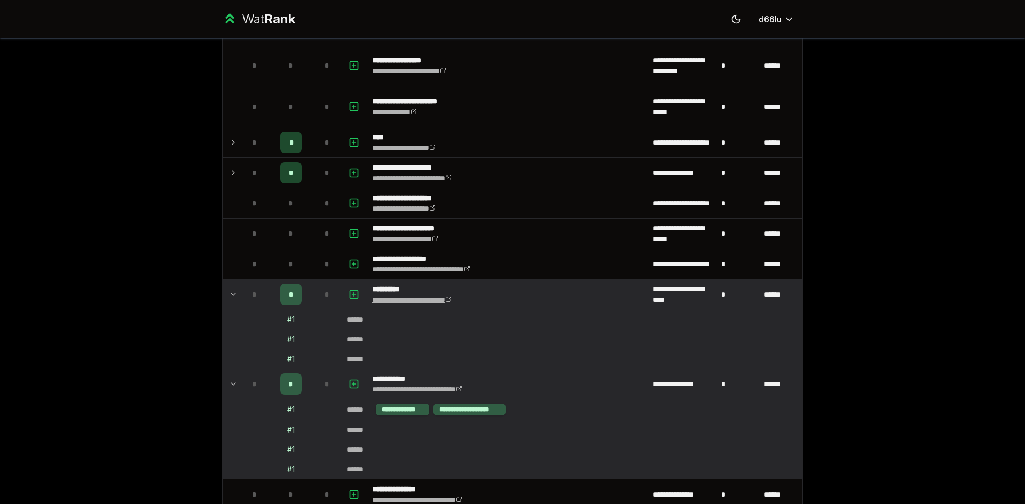
click at [452, 298] on link "**********" at bounding box center [412, 299] width 80 height 7
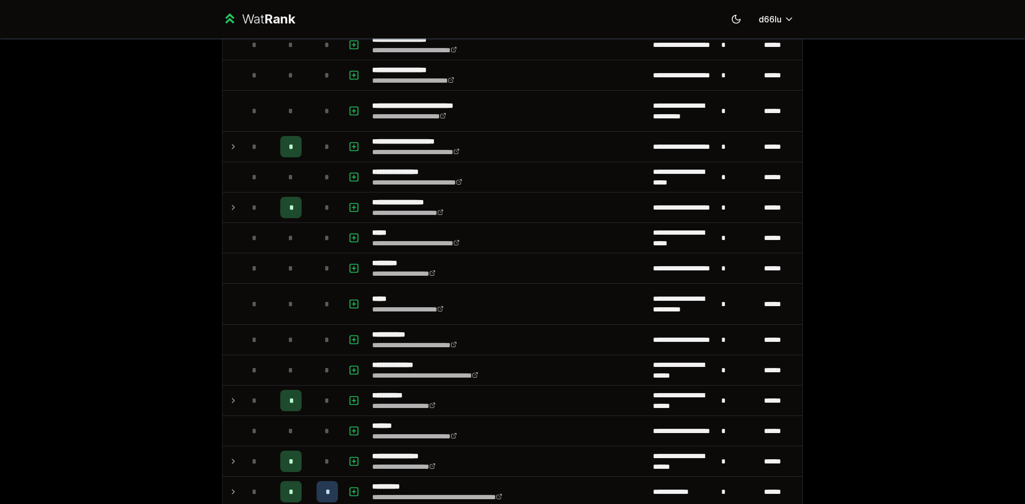
scroll to position [814, 0]
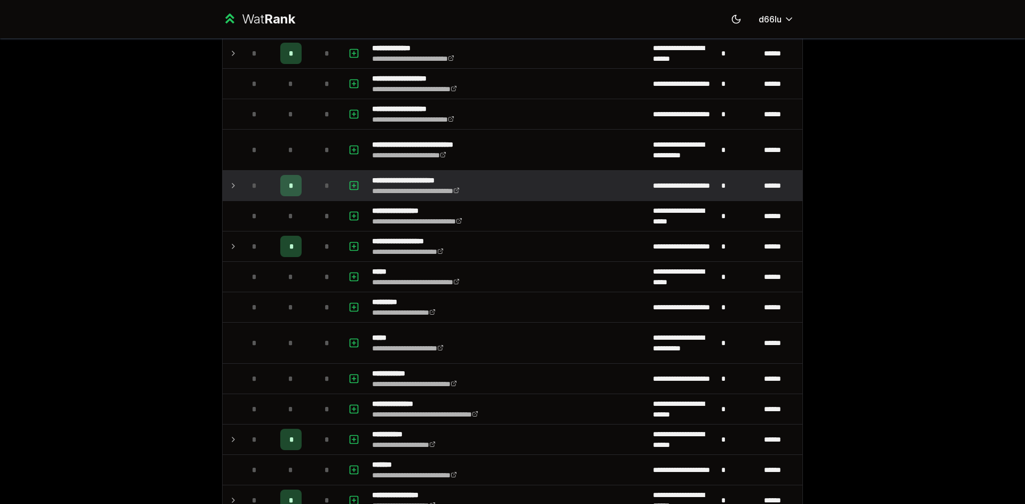
click at [531, 196] on td "**********" at bounding box center [508, 186] width 281 height 30
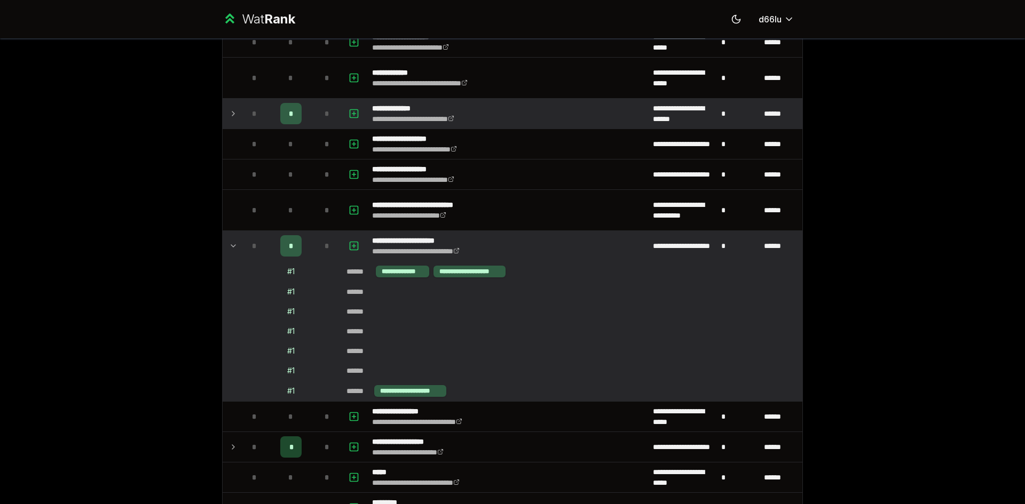
scroll to position [636, 0]
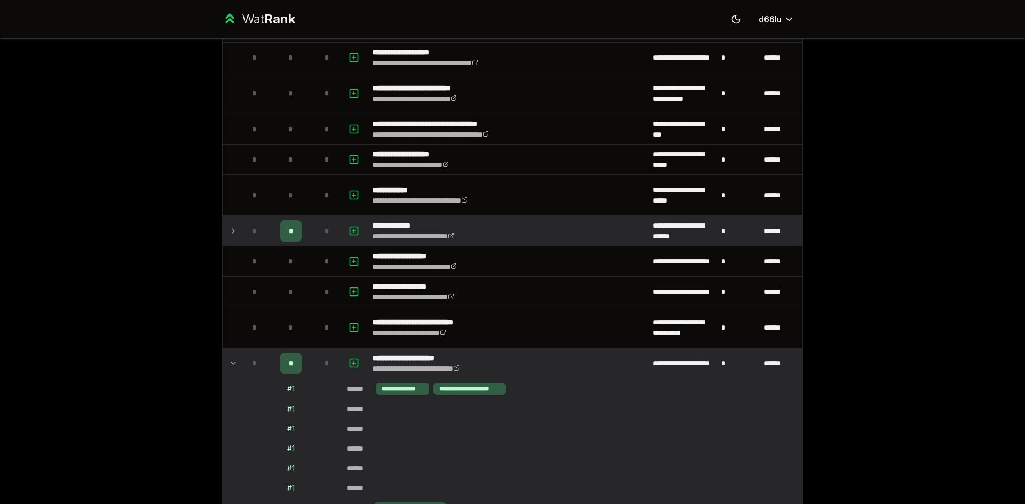
click at [514, 225] on td "**********" at bounding box center [508, 231] width 281 height 30
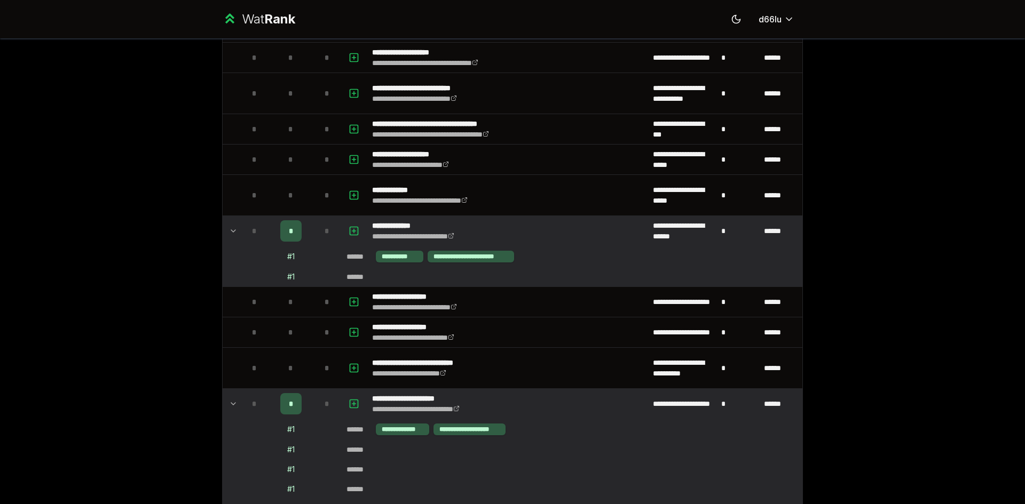
scroll to position [458, 0]
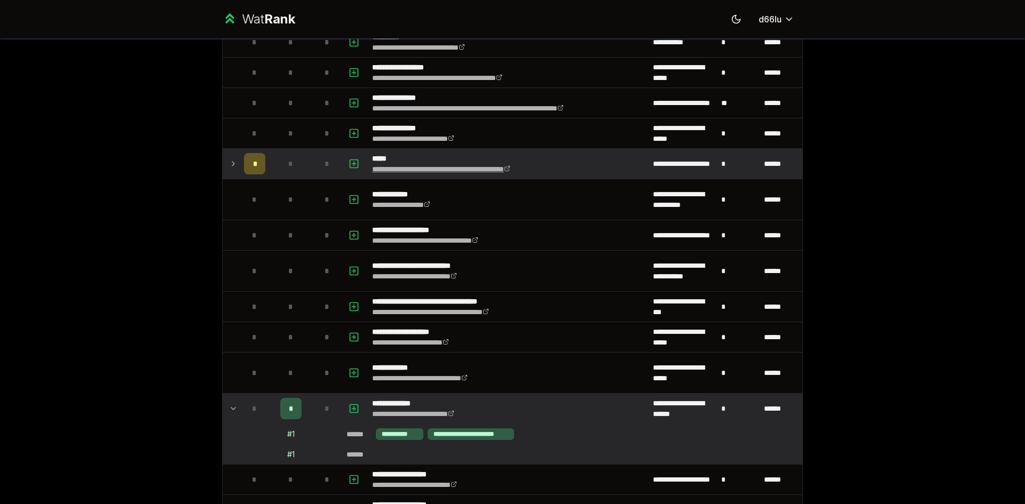
click at [510, 168] on link "**********" at bounding box center [441, 168] width 138 height 7
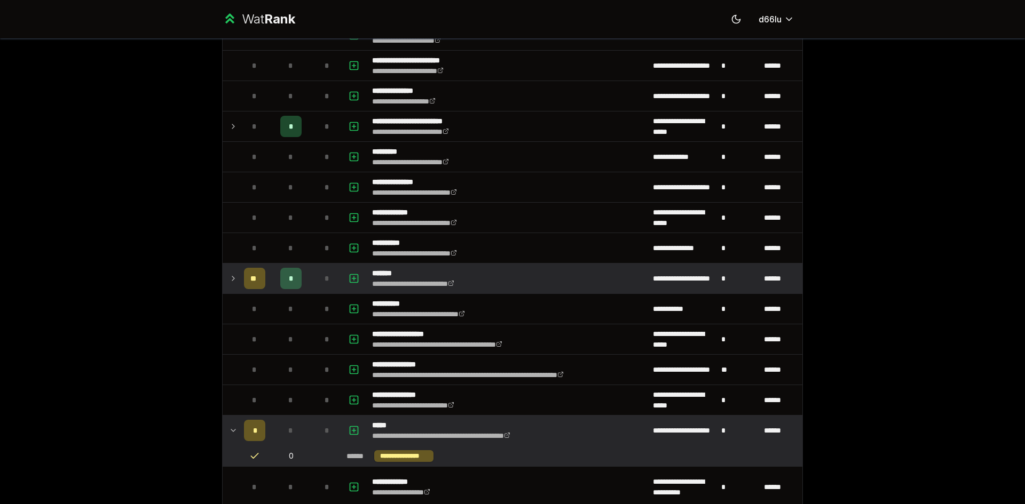
click at [571, 288] on td "**********" at bounding box center [508, 279] width 281 height 30
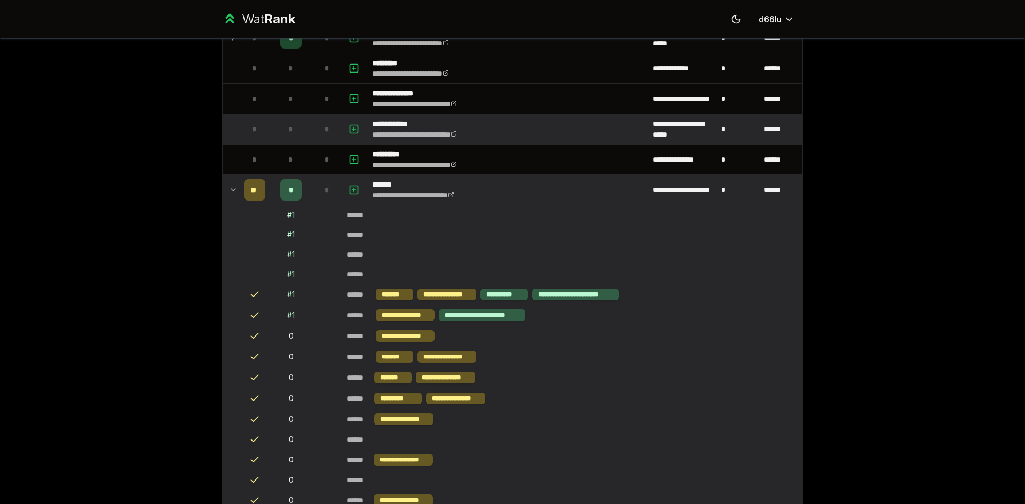
scroll to position [102, 0]
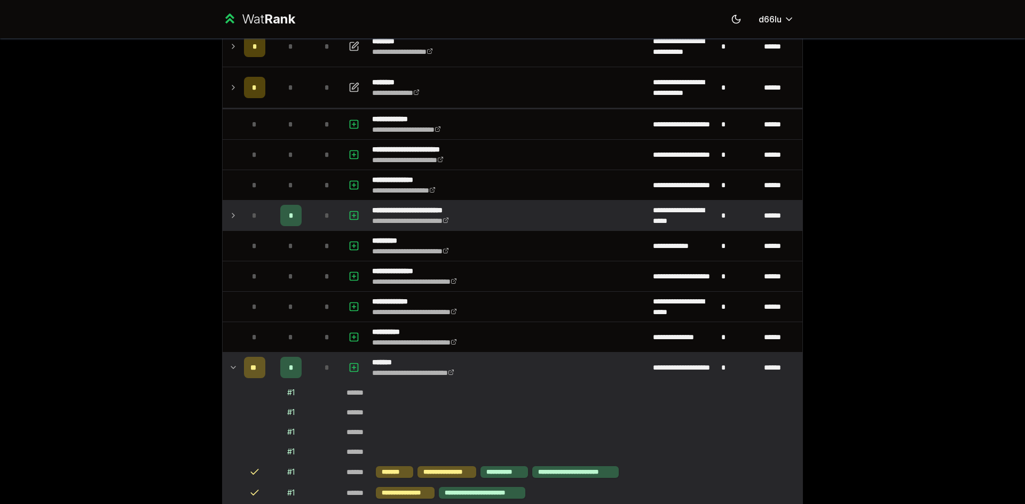
click at [490, 213] on td "**********" at bounding box center [508, 216] width 281 height 30
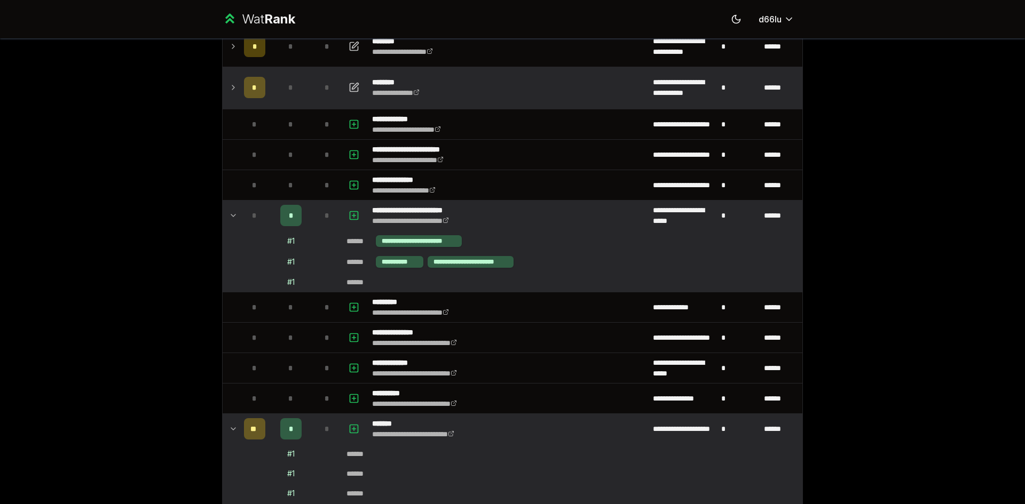
click at [453, 93] on td "**********" at bounding box center [508, 87] width 281 height 41
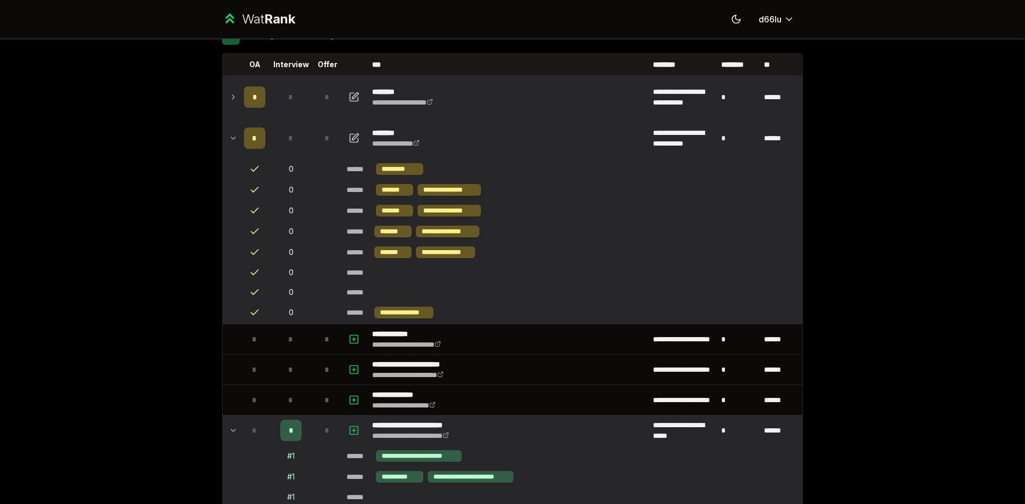
scroll to position [13, 0]
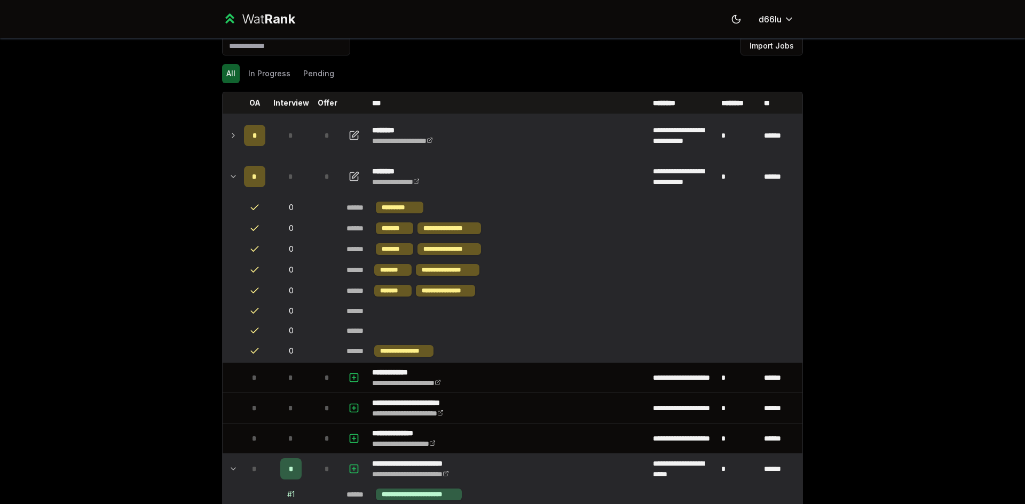
click at [470, 139] on td "**********" at bounding box center [508, 135] width 281 height 41
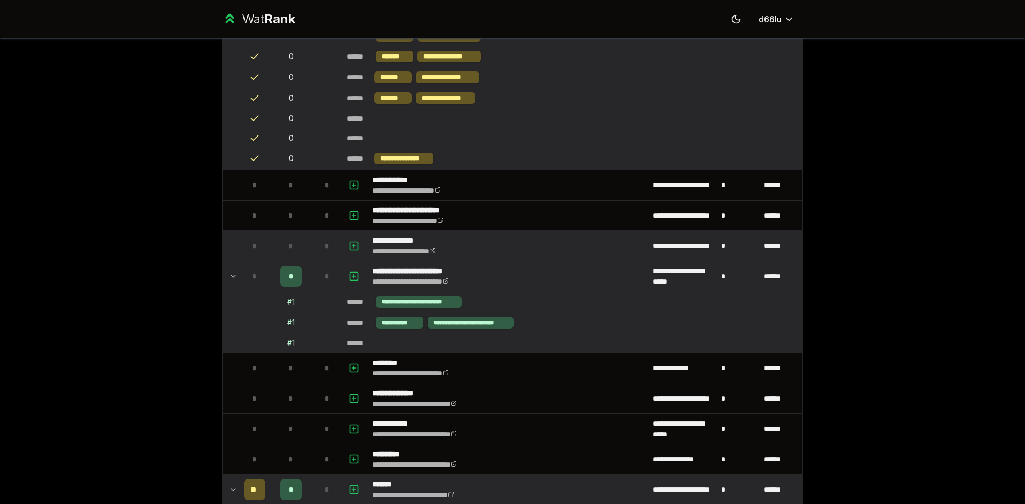
scroll to position [369, 0]
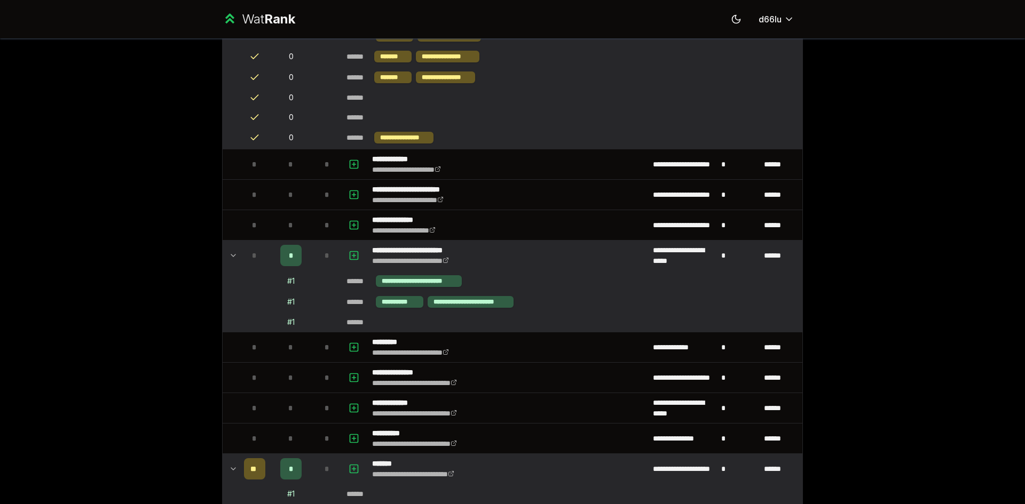
click at [554, 250] on td "**********" at bounding box center [508, 256] width 281 height 30
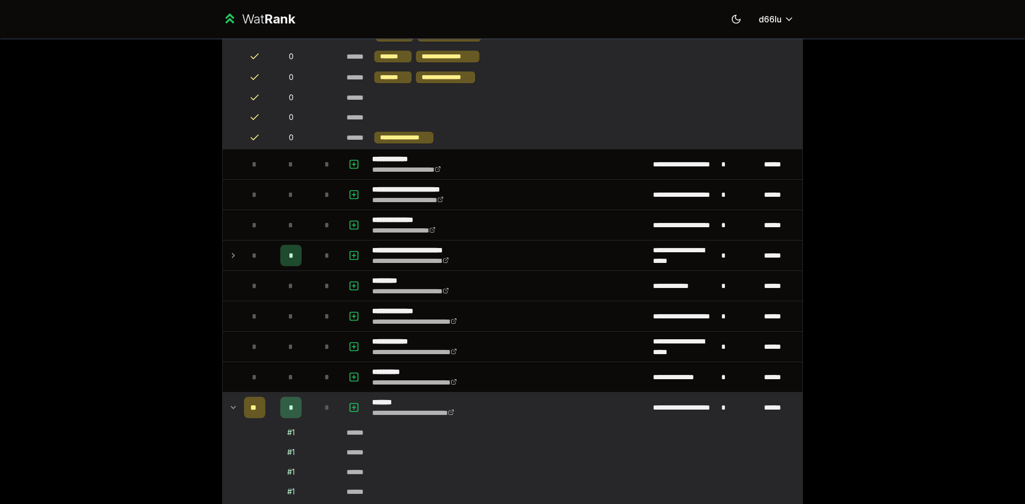
click at [453, 404] on p "*******" at bounding box center [425, 402] width 107 height 11
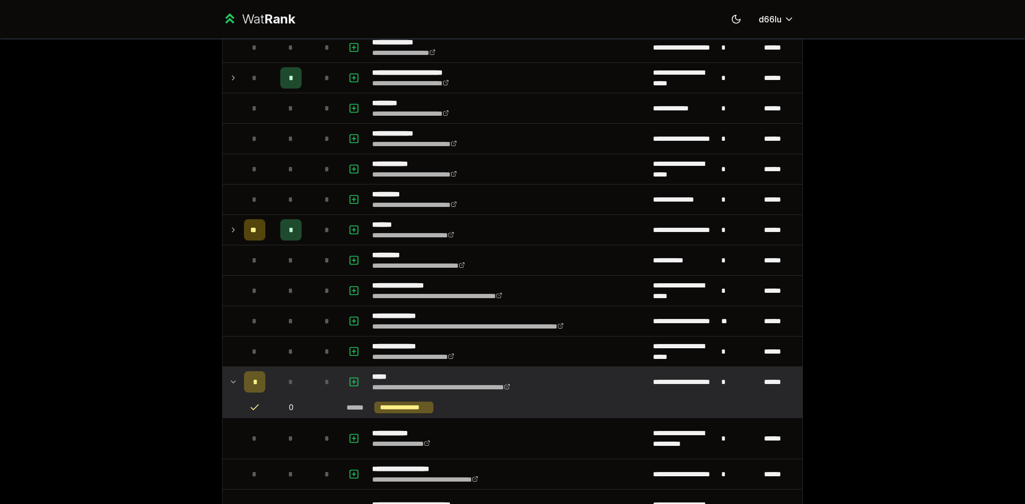
scroll to position [725, 0]
